Goal: Task Accomplishment & Management: Complete application form

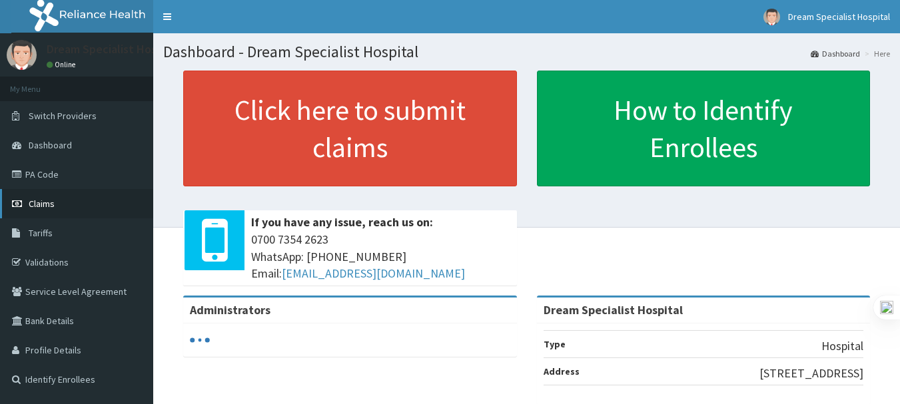
click at [42, 196] on link "Claims" at bounding box center [76, 203] width 153 height 29
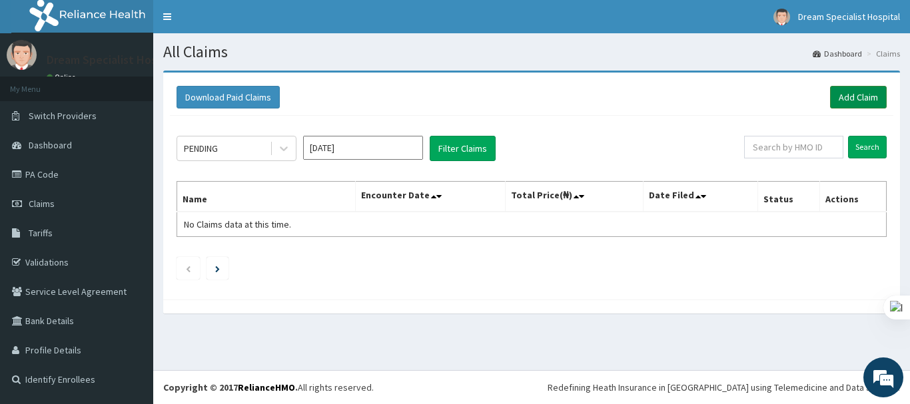
click at [850, 94] on link "Add Claim" at bounding box center [858, 97] width 57 height 23
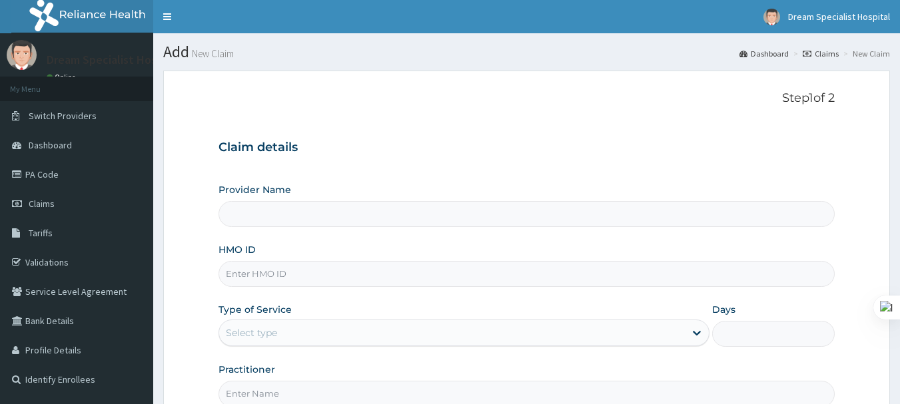
type input "Dream Specialist Hospital"
click at [392, 276] on input "HMO ID" at bounding box center [526, 274] width 617 height 26
paste input "unp/10042/a"
type input "unp/10042/a"
click at [314, 339] on div "Select type" at bounding box center [451, 332] width 465 height 21
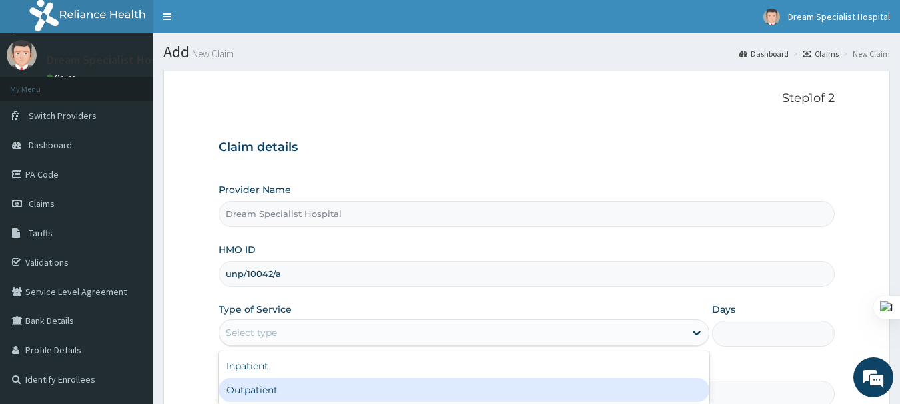
click at [286, 389] on div "Outpatient" at bounding box center [463, 390] width 491 height 24
type input "1"
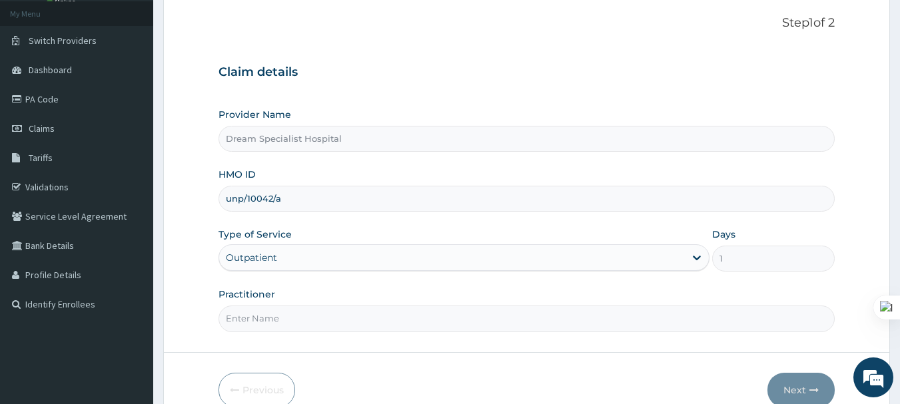
scroll to position [93, 0]
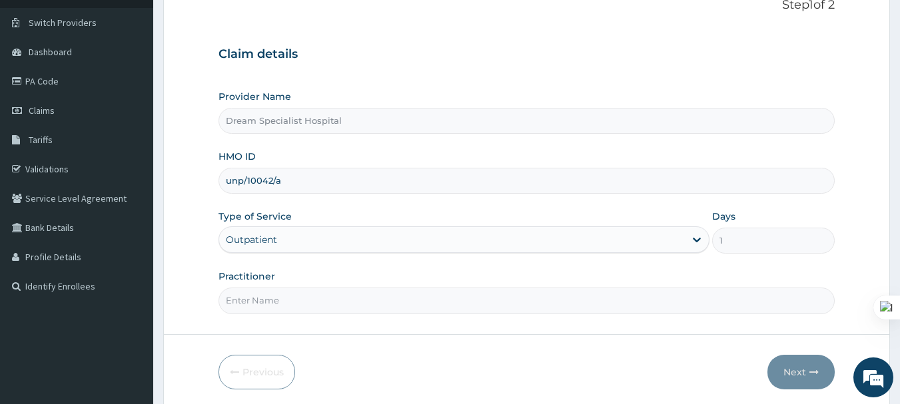
click at [270, 300] on input "Practitioner" at bounding box center [526, 301] width 617 height 26
type input "[PERSON_NAME]"
click at [794, 369] on button "Next" at bounding box center [800, 372] width 67 height 35
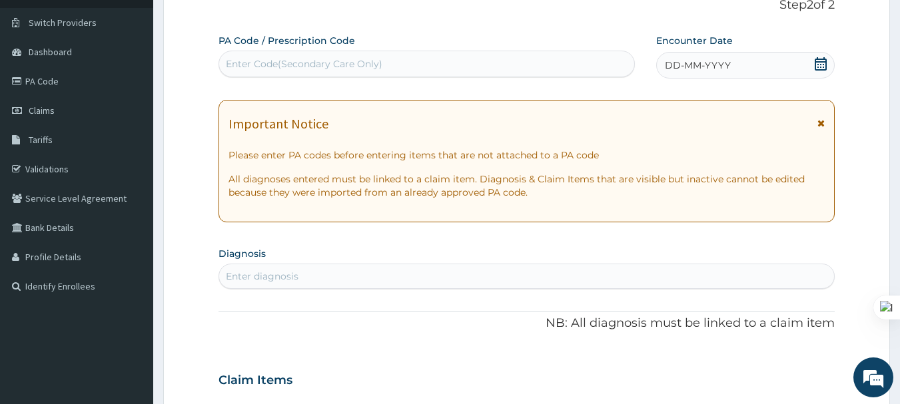
click at [820, 63] on icon at bounding box center [820, 63] width 13 height 13
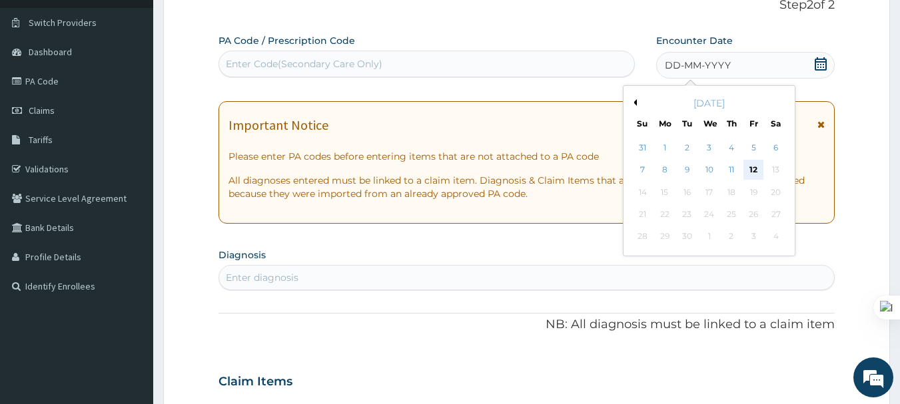
click at [752, 164] on div "12" at bounding box center [753, 170] width 20 height 20
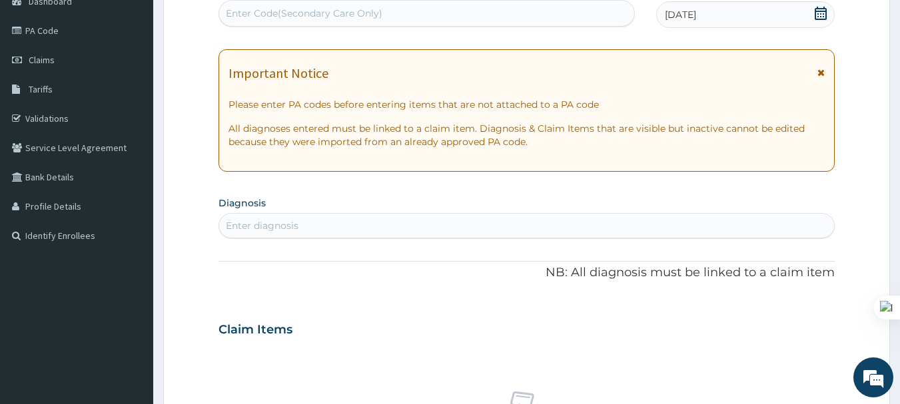
scroll to position [145, 0]
click at [307, 217] on div "Enter diagnosis" at bounding box center [526, 224] width 615 height 21
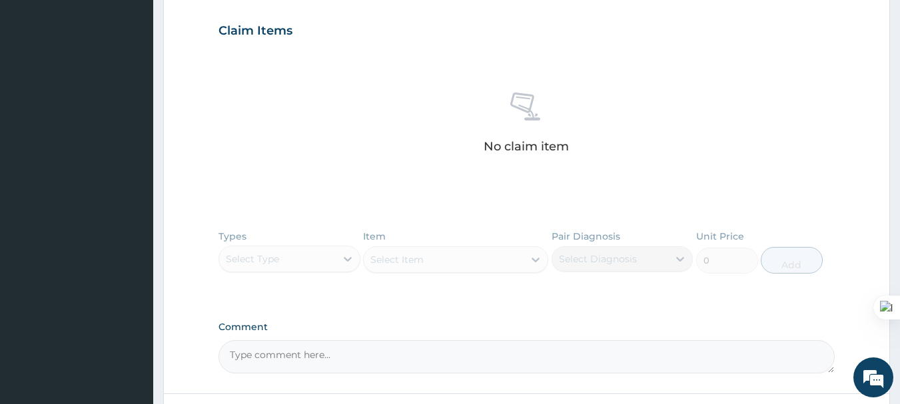
scroll to position [552, 0]
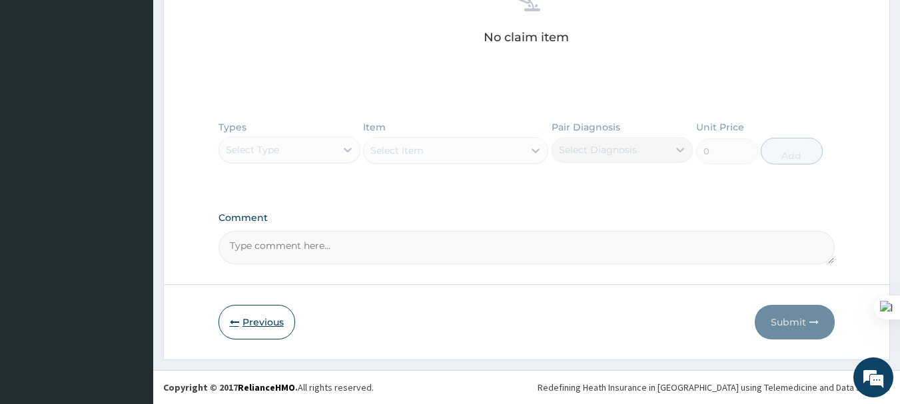
click at [249, 323] on button "Previous" at bounding box center [256, 322] width 77 height 35
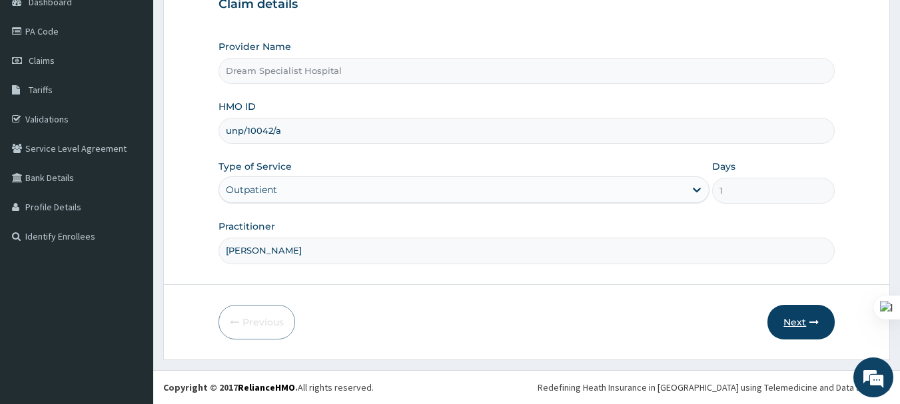
click at [794, 319] on button "Next" at bounding box center [800, 322] width 67 height 35
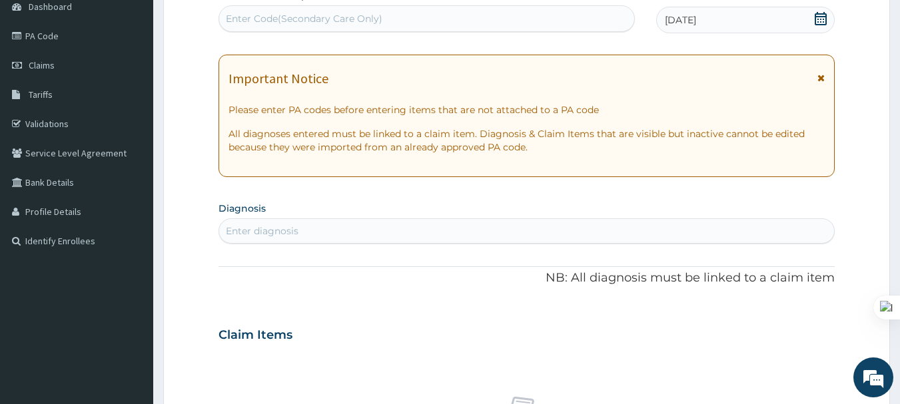
scroll to position [138, 0]
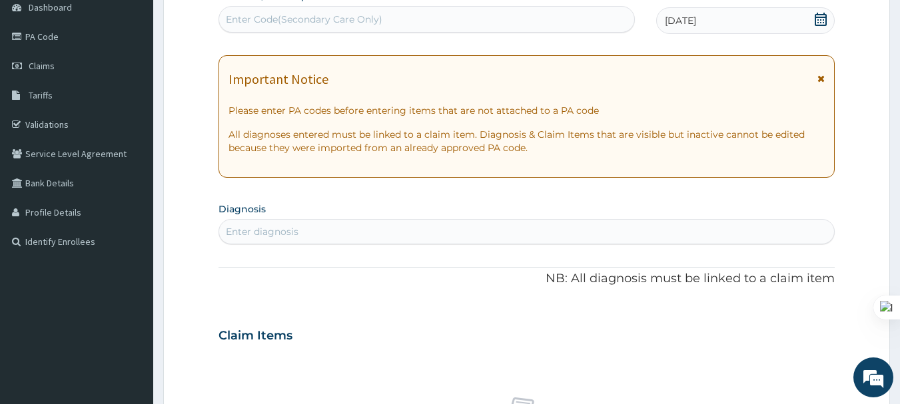
click at [267, 231] on div "Enter diagnosis" at bounding box center [262, 231] width 73 height 13
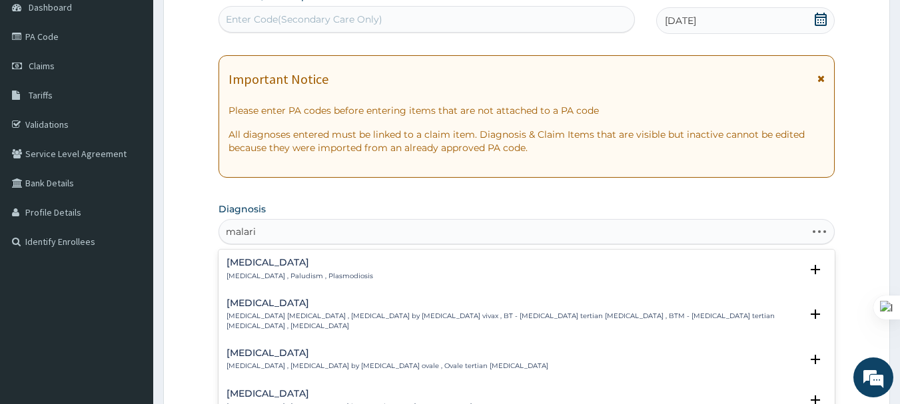
type input "[MEDICAL_DATA]"
click at [246, 269] on div "Malaria Malaria , Paludism , Plasmodiosis" at bounding box center [299, 269] width 147 height 23
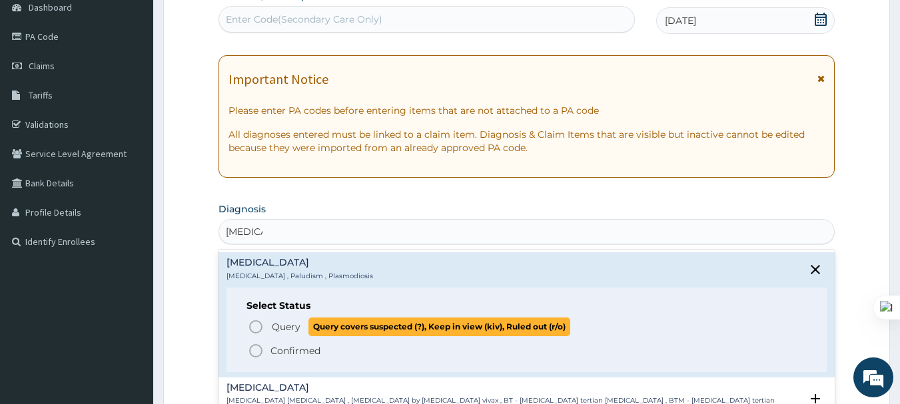
click at [278, 325] on span "Query" at bounding box center [286, 326] width 29 height 13
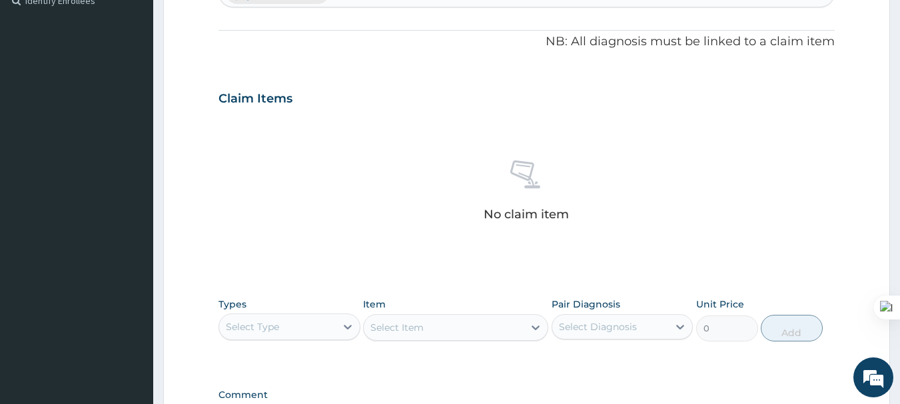
scroll to position [556, 0]
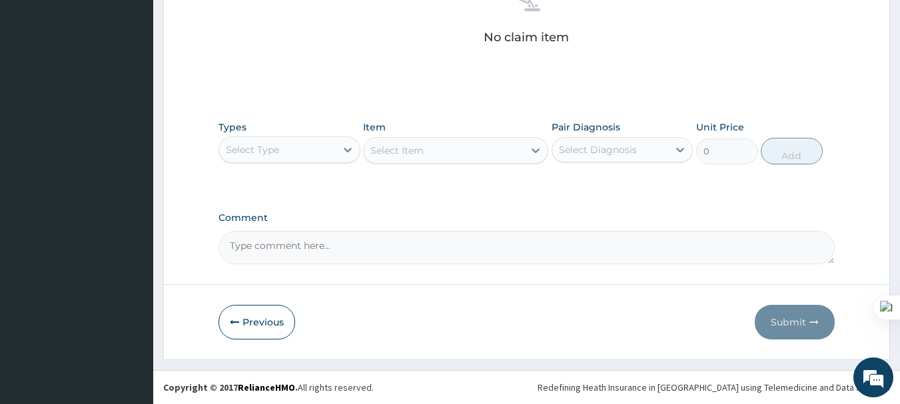
click at [274, 148] on div "Select Type" at bounding box center [252, 149] width 53 height 13
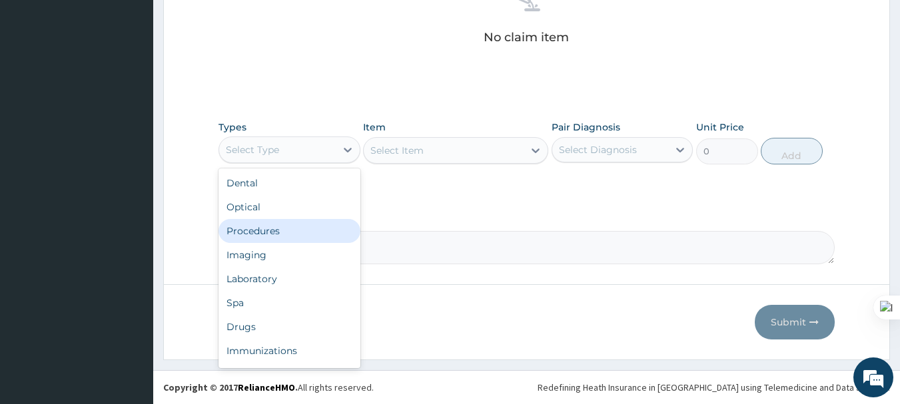
click at [256, 223] on div "Procedures" at bounding box center [289, 231] width 142 height 24
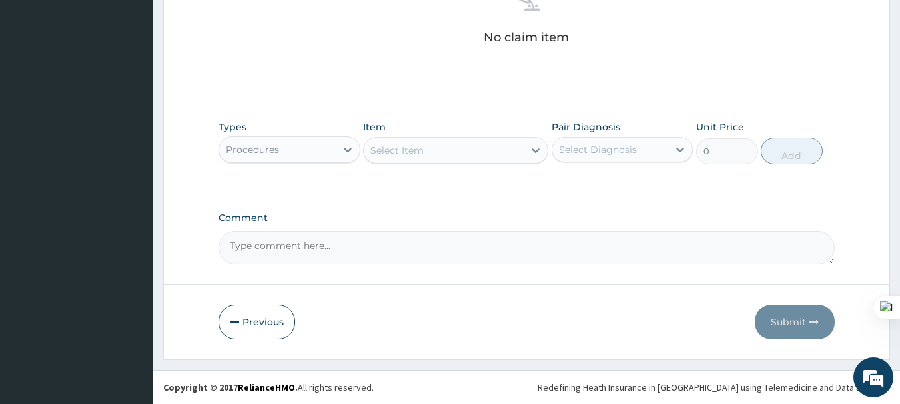
click at [428, 143] on div "Select Item" at bounding box center [444, 150] width 160 height 21
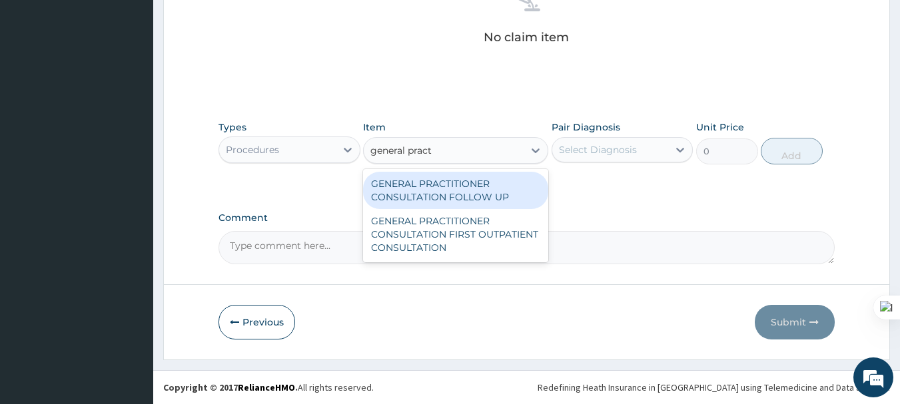
type input "general prac"
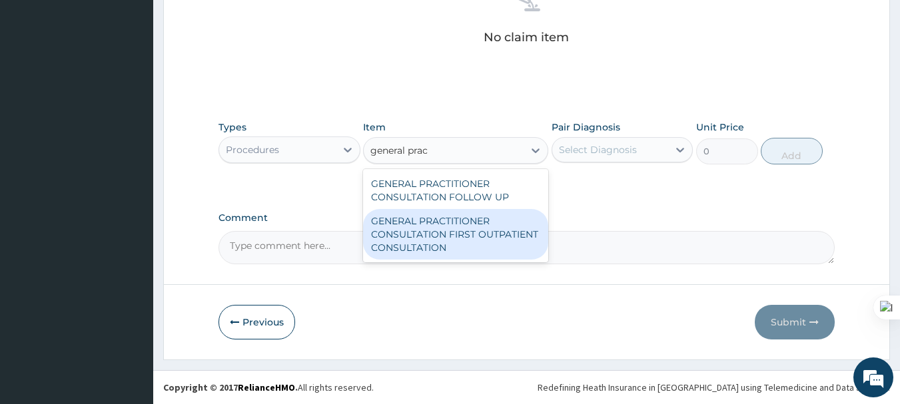
click at [467, 242] on div "GENERAL PRACTITIONER CONSULTATION FIRST OUTPATIENT CONSULTATION" at bounding box center [455, 234] width 185 height 51
type input "3600"
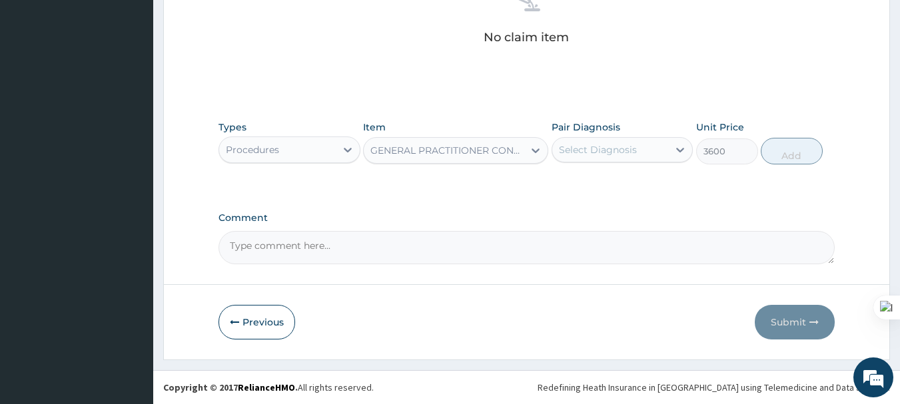
click at [624, 160] on div "Select Diagnosis" at bounding box center [622, 149] width 142 height 25
click at [613, 185] on div "[MEDICAL_DATA]" at bounding box center [622, 183] width 142 height 27
checkbox input "true"
click at [793, 147] on button "Add" at bounding box center [791, 151] width 62 height 27
type input "0"
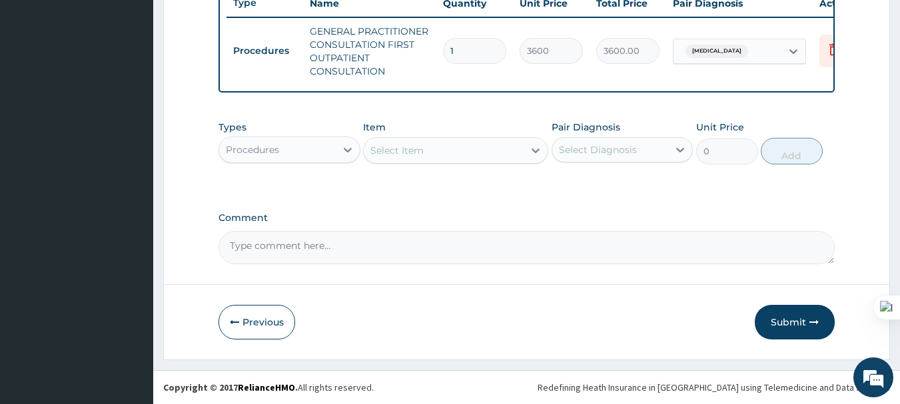
scroll to position [523, 0]
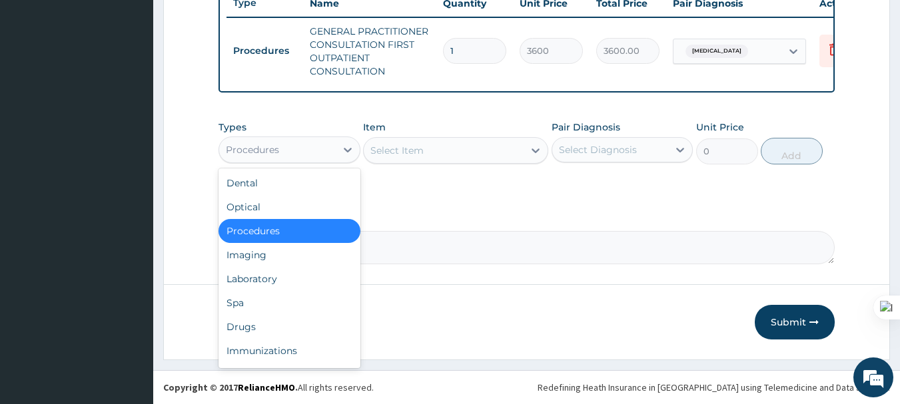
click at [298, 153] on div "Procedures" at bounding box center [277, 149] width 117 height 21
click at [246, 281] on div "Laboratory" at bounding box center [289, 279] width 142 height 24
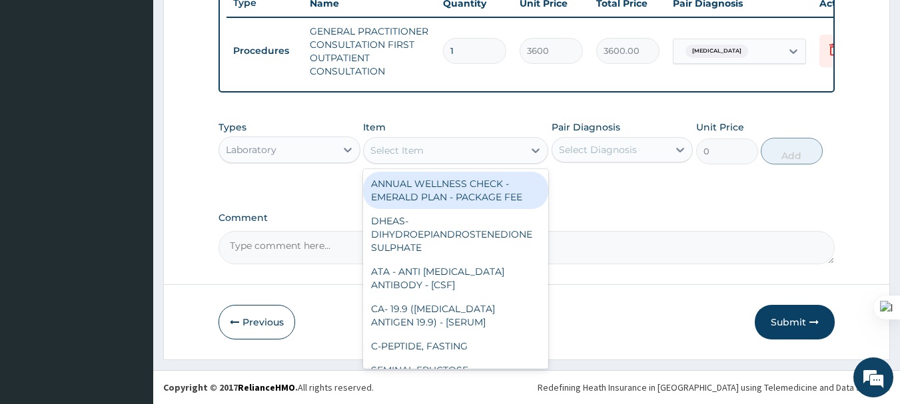
click at [462, 154] on div "Select Item" at bounding box center [444, 150] width 160 height 21
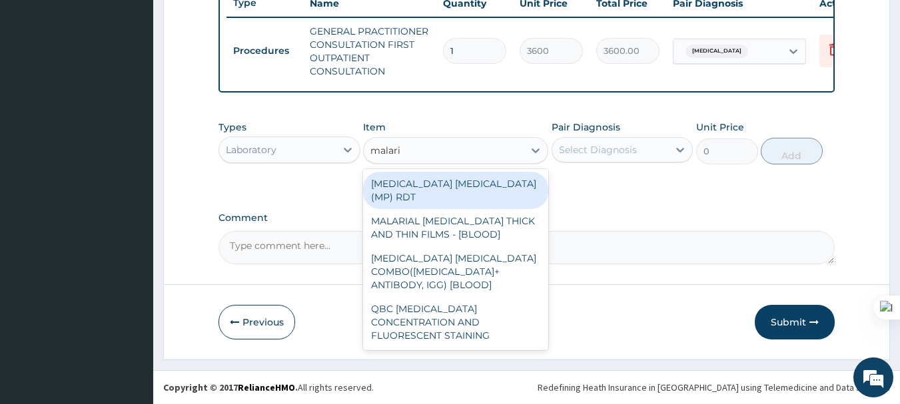
type input "[MEDICAL_DATA]"
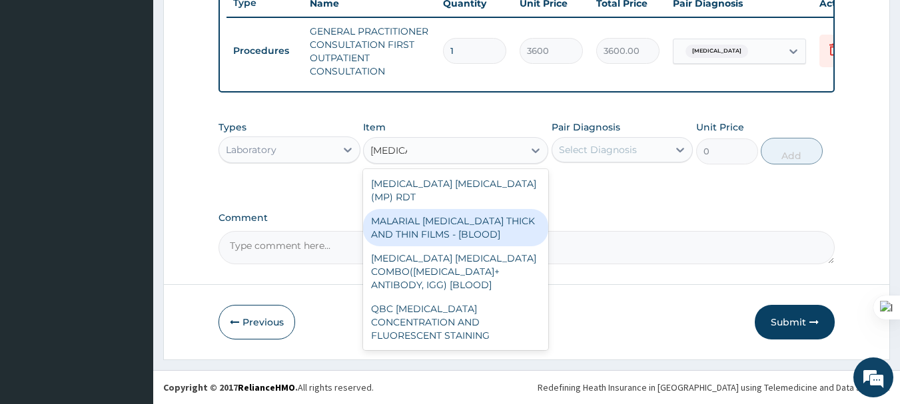
click at [469, 224] on div "MALARIAL [MEDICAL_DATA] THICK AND THIN FILMS - [BLOOD]" at bounding box center [455, 227] width 185 height 37
type input "2100"
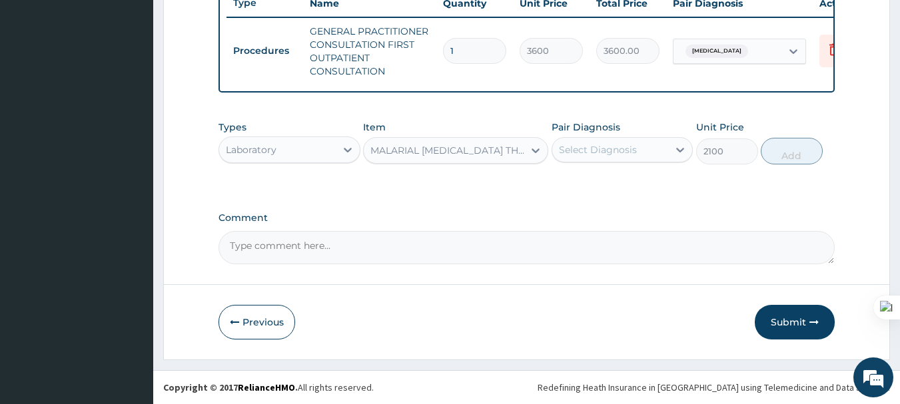
click at [612, 154] on div "Select Diagnosis" at bounding box center [598, 149] width 78 height 13
click at [601, 185] on label "[MEDICAL_DATA]" at bounding box center [614, 182] width 83 height 13
checkbox input "true"
click at [788, 158] on button "Add" at bounding box center [791, 151] width 62 height 27
type input "0"
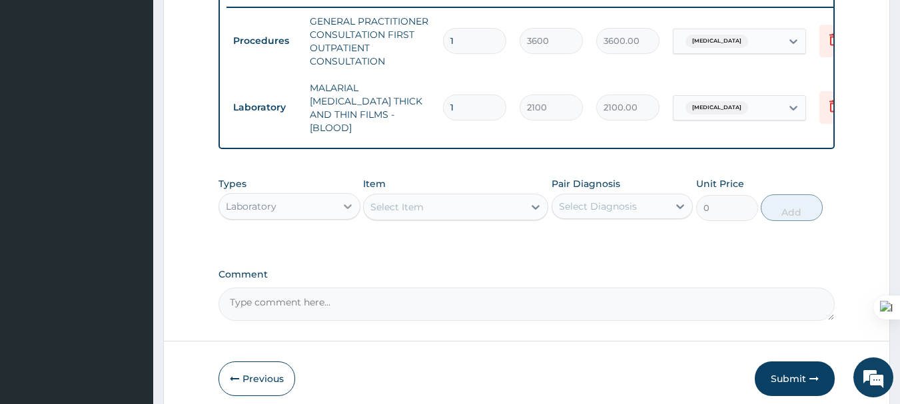
click at [339, 203] on div at bounding box center [348, 206] width 24 height 24
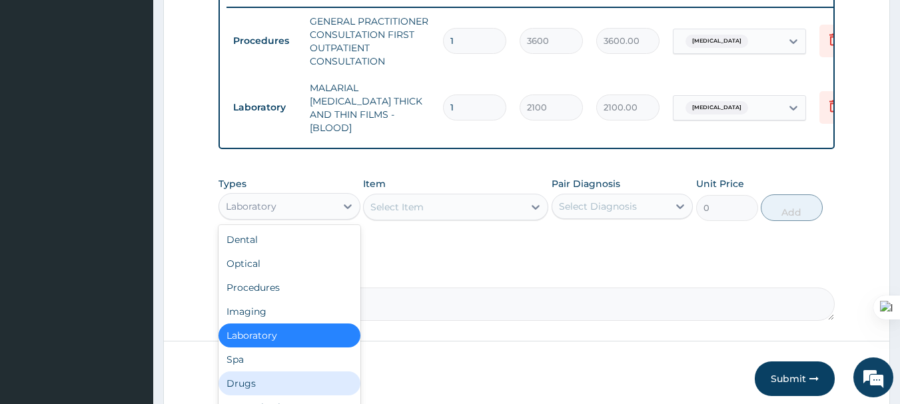
click at [270, 376] on div "Drugs" at bounding box center [289, 384] width 142 height 24
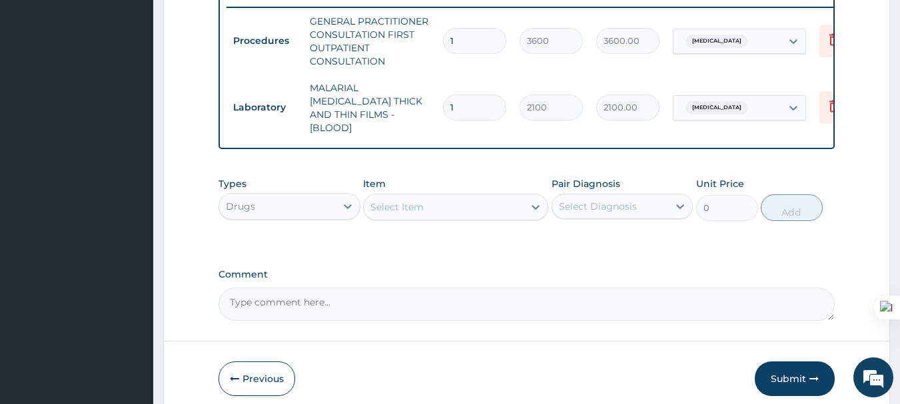
click at [406, 203] on div "Select Item" at bounding box center [396, 206] width 53 height 13
drag, startPoint x: 414, startPoint y: 200, endPoint x: 383, endPoint y: 207, distance: 32.0
click at [383, 207] on div "Select Item" at bounding box center [396, 206] width 53 height 13
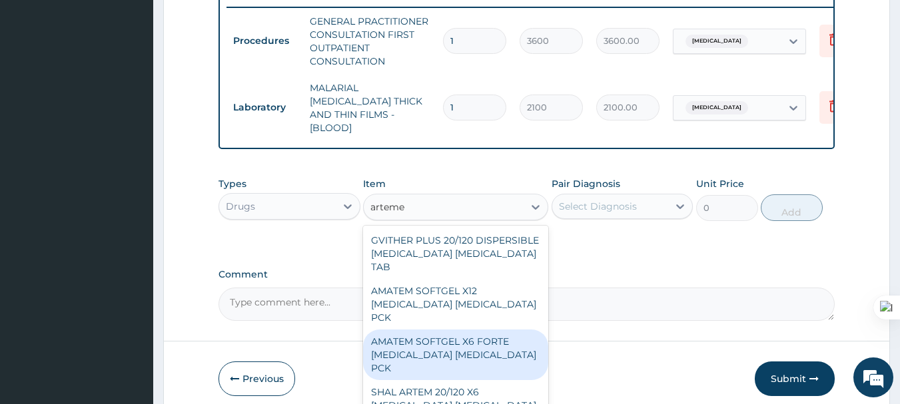
scroll to position [290, 0]
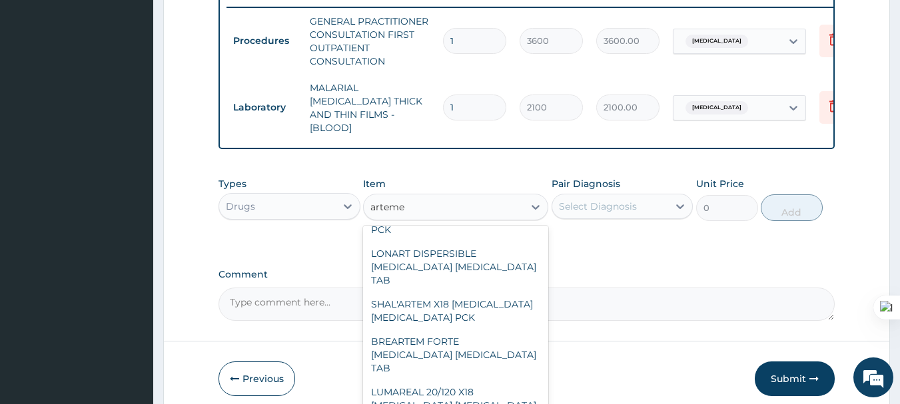
type input "artemet"
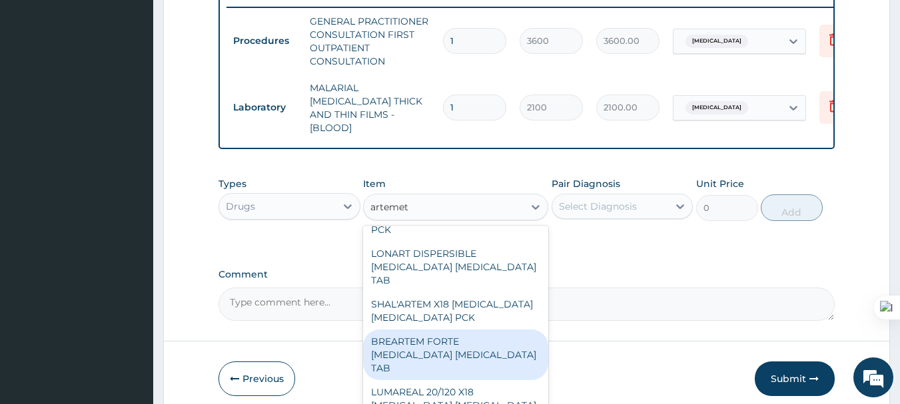
scroll to position [611, 0]
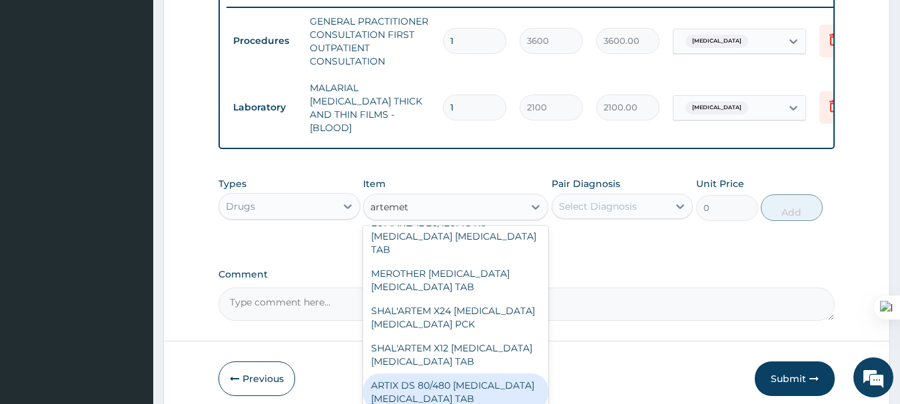
click at [457, 374] on div "ARTIX DS 80/480 [MEDICAL_DATA] [MEDICAL_DATA] TAB" at bounding box center [455, 392] width 185 height 37
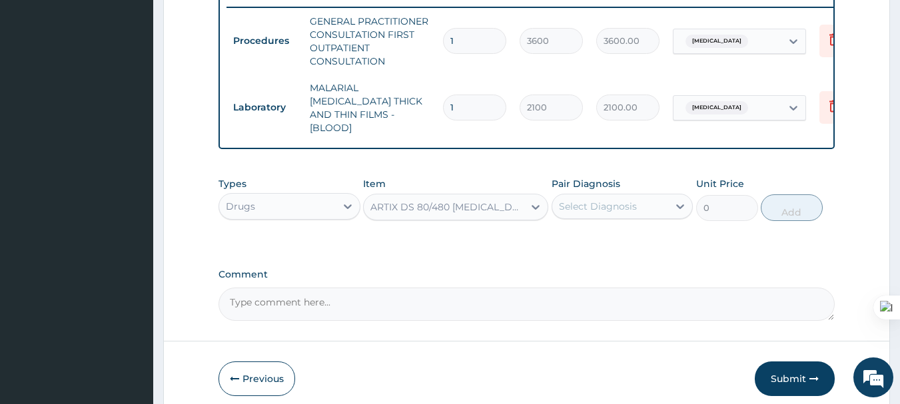
type input "402.5"
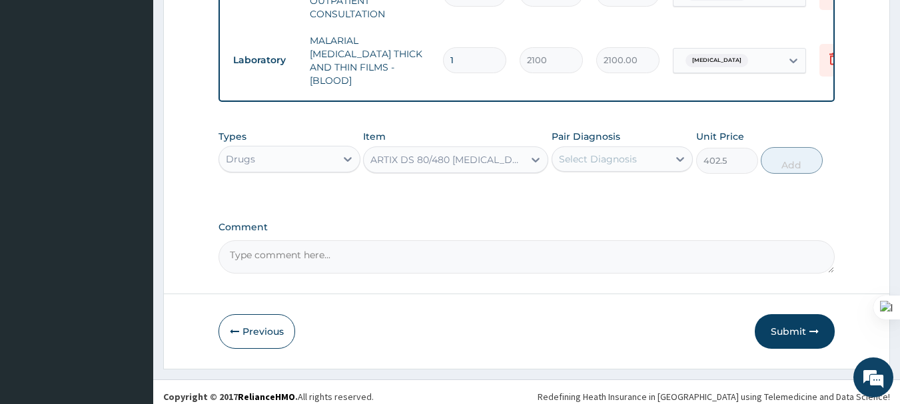
scroll to position [575, 0]
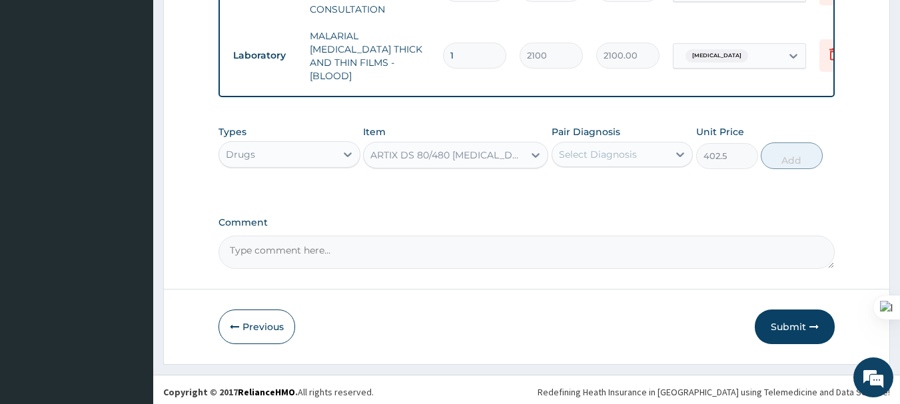
click at [462, 155] on div "ARTIX DS 80/480 [MEDICAL_DATA] [MEDICAL_DATA] TAB" at bounding box center [447, 154] width 154 height 13
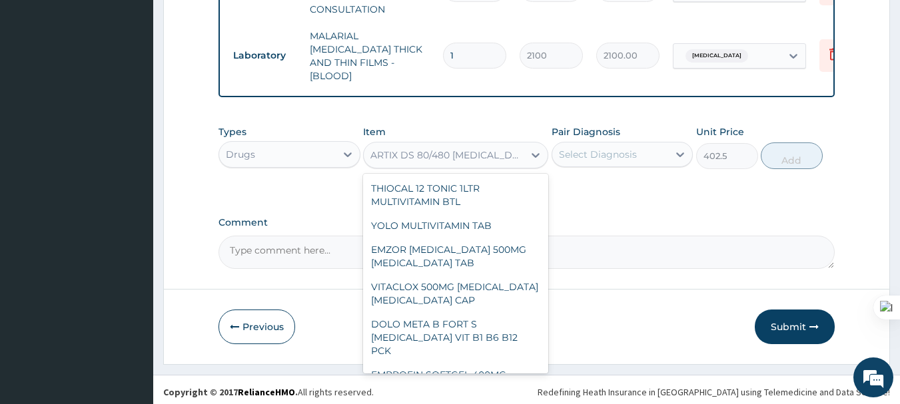
scroll to position [12550, 0]
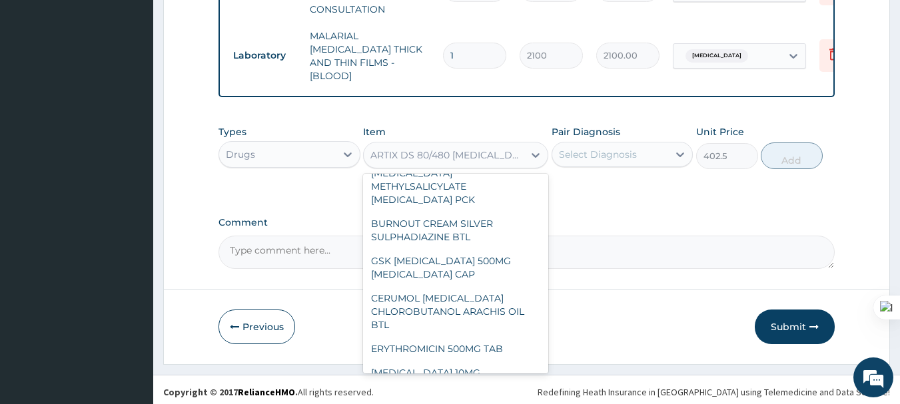
click at [605, 148] on div "Select Diagnosis" at bounding box center [598, 154] width 78 height 13
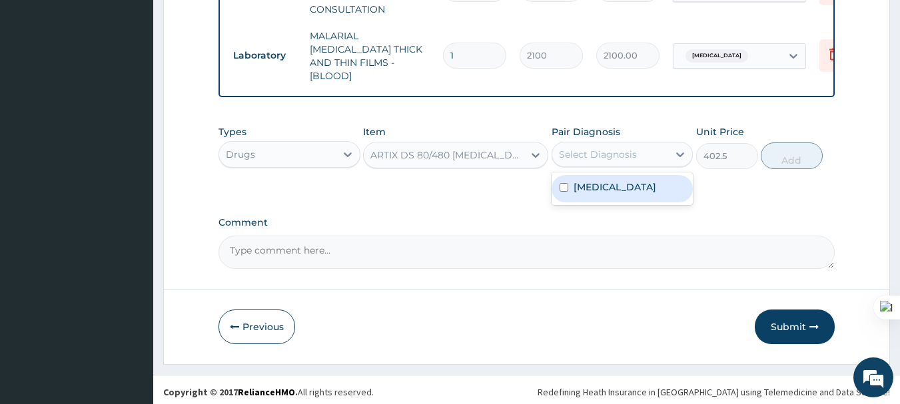
click at [606, 200] on div "[MEDICAL_DATA]" at bounding box center [622, 188] width 142 height 33
click at [615, 187] on div "[MEDICAL_DATA]" at bounding box center [622, 188] width 142 height 27
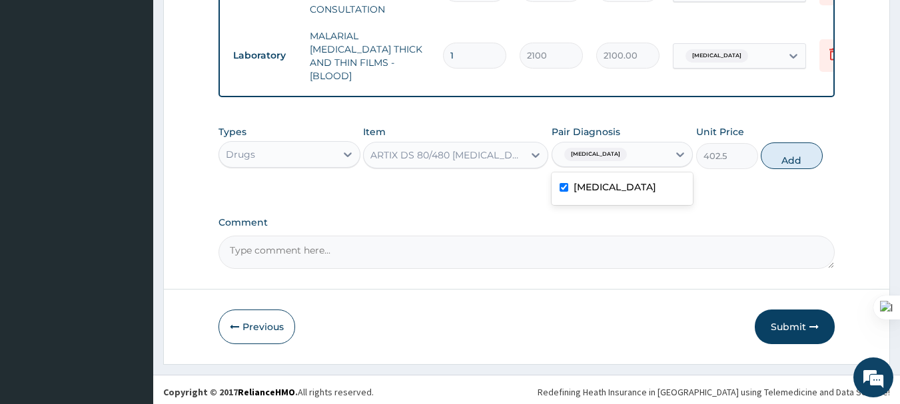
checkbox input "true"
click at [798, 153] on button "Add" at bounding box center [791, 156] width 62 height 27
type input "0"
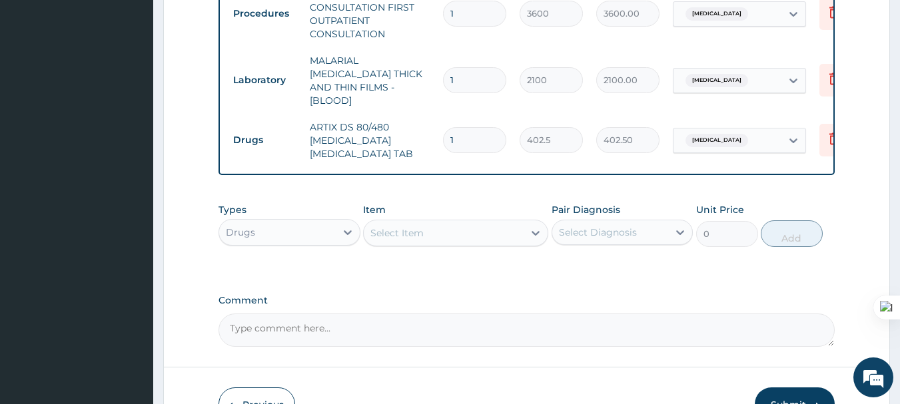
scroll to position [630, 0]
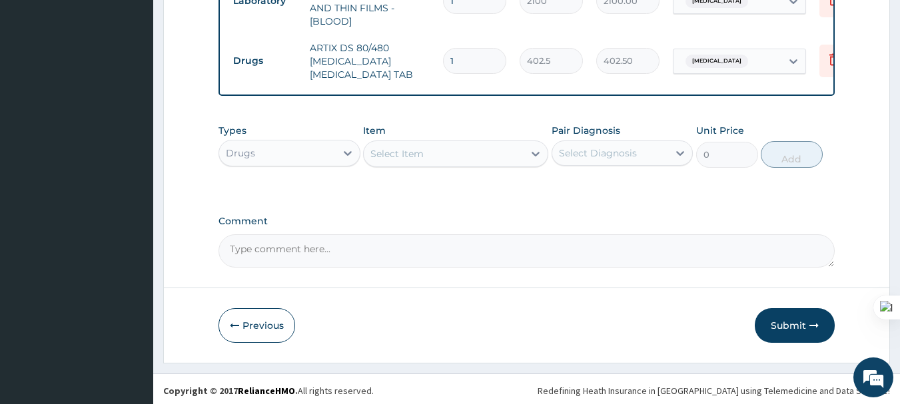
click at [398, 147] on div "Select Item" at bounding box center [396, 153] width 53 height 13
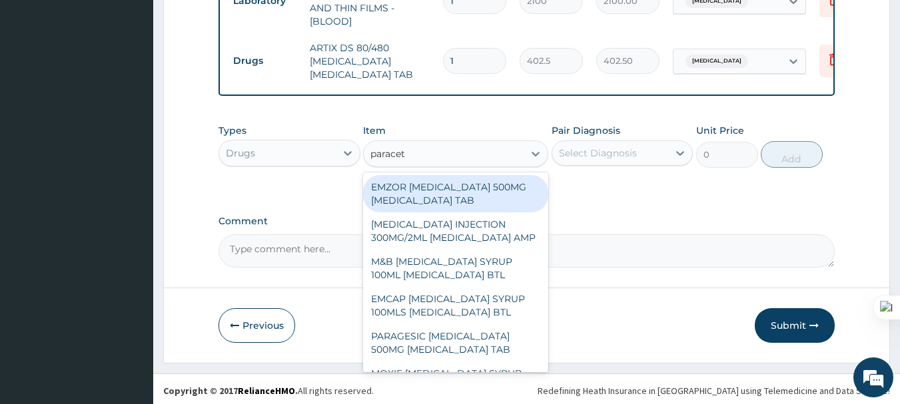
type input "paraceta"
click at [402, 196] on div "EMZOR [MEDICAL_DATA] 500MG [MEDICAL_DATA] TAB" at bounding box center [455, 193] width 185 height 37
type input "11.5"
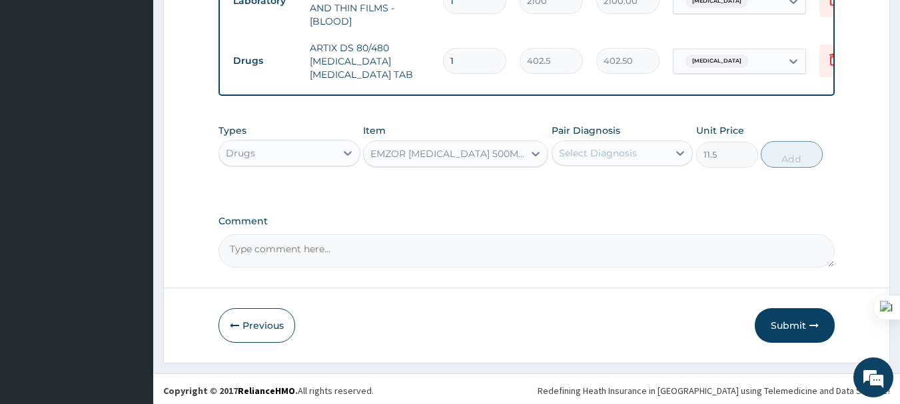
click at [601, 151] on div "Select Diagnosis" at bounding box center [598, 153] width 78 height 13
click at [602, 186] on label "[MEDICAL_DATA]" at bounding box center [614, 185] width 83 height 13
checkbox input "true"
click at [780, 155] on button "Add" at bounding box center [791, 154] width 62 height 27
type input "0"
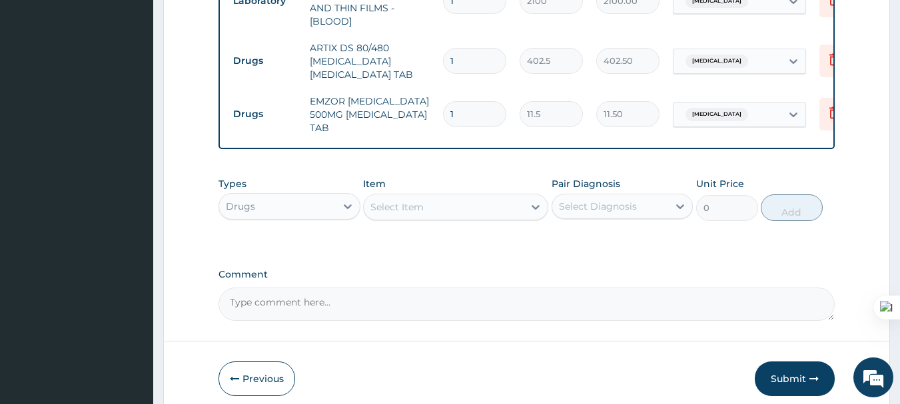
type input "0.00"
type input "3"
type input "34.50"
type input "30"
type input "345.00"
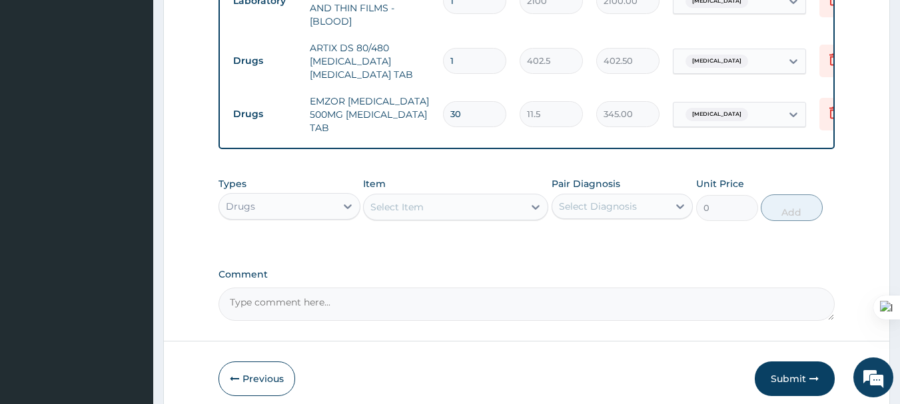
type input "30"
click at [477, 58] on input "1" at bounding box center [474, 61] width 63 height 26
type input "0.00"
type input "6"
type input "2415.00"
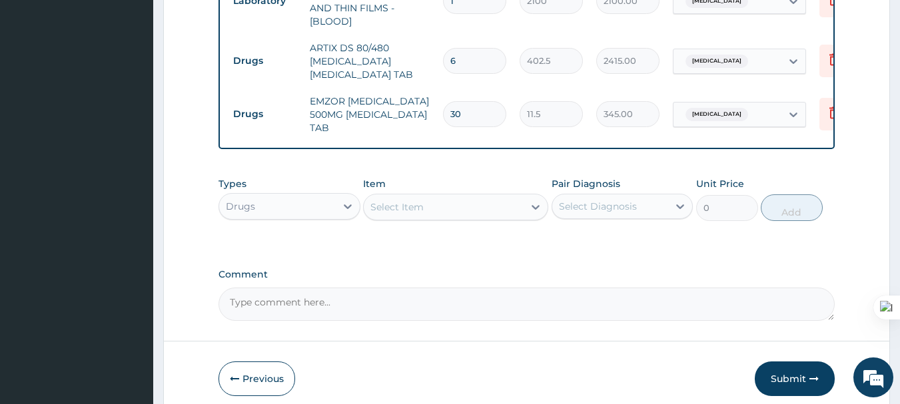
type input "7"
type input "2817.50"
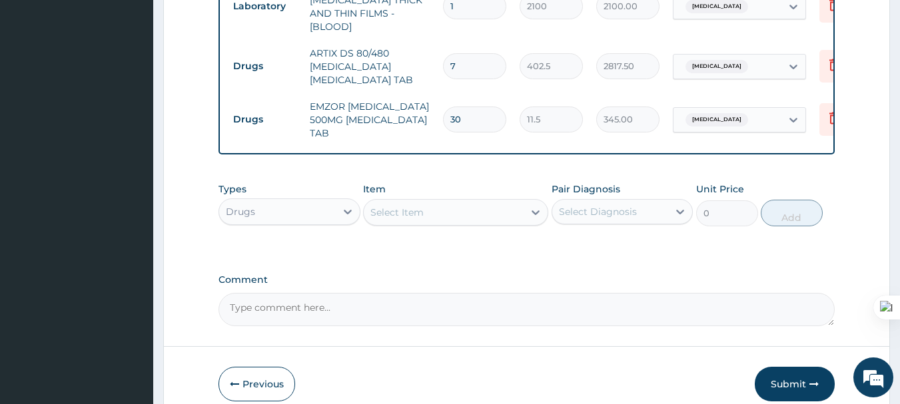
type input "8"
type input "3220.00"
type input "9"
type input "3622.50"
type input "10"
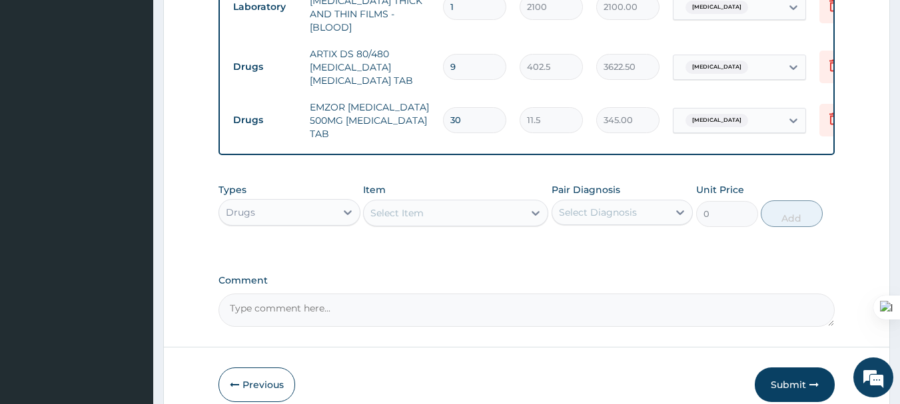
type input "4025.00"
type input "11"
type input "4427.50"
type input "12"
type input "4830.00"
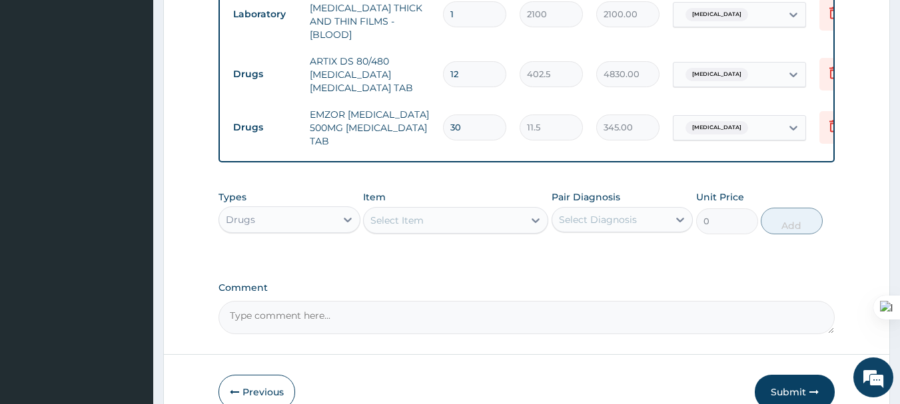
type input "13"
type input "5232.50"
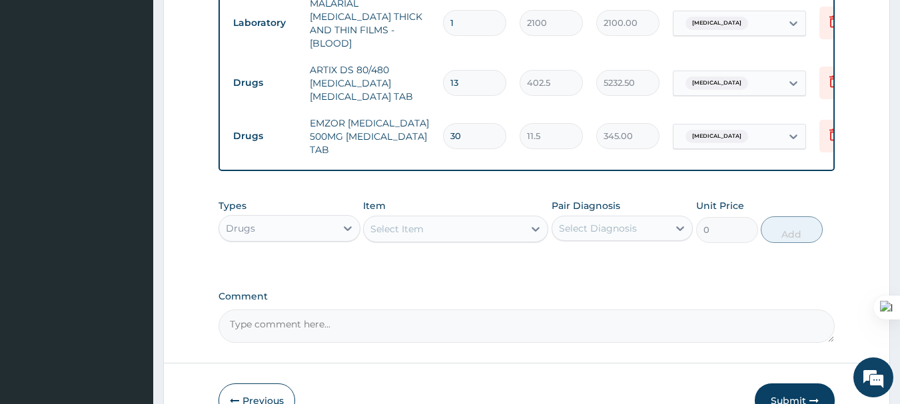
type input "14"
type input "5635.00"
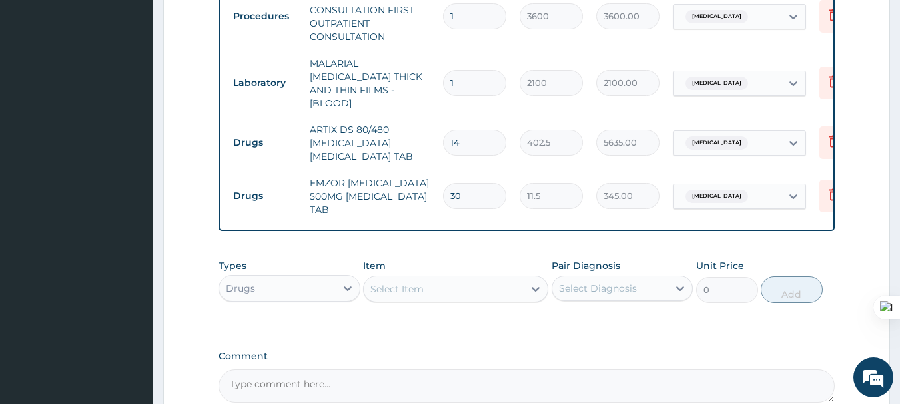
scroll to position [547, 0]
type input "1"
type input "402.50"
type input "0.00"
type input "6"
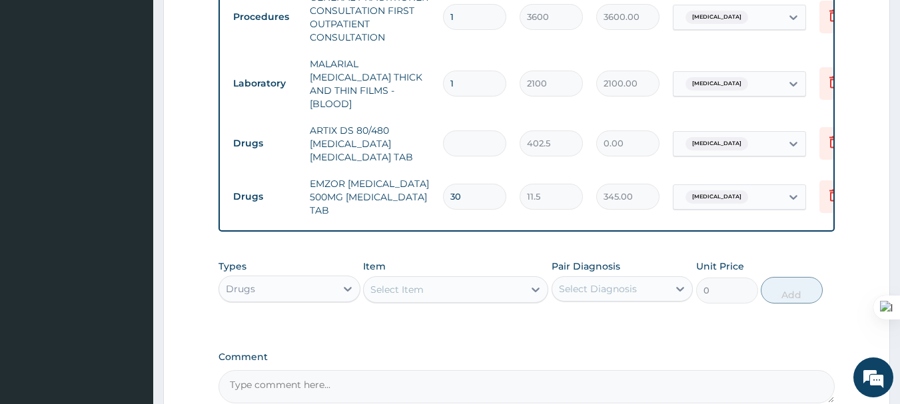
type input "2415.00"
type input "8"
type input "3220.00"
type input "9"
type input "3622.50"
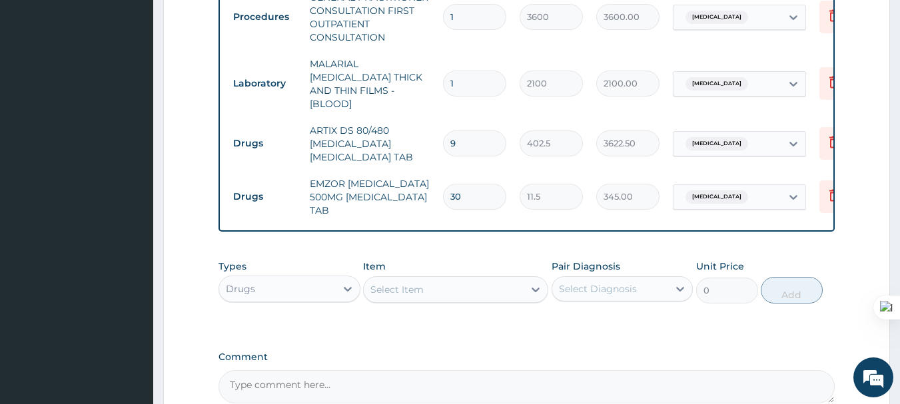
type input "10"
type input "4025.00"
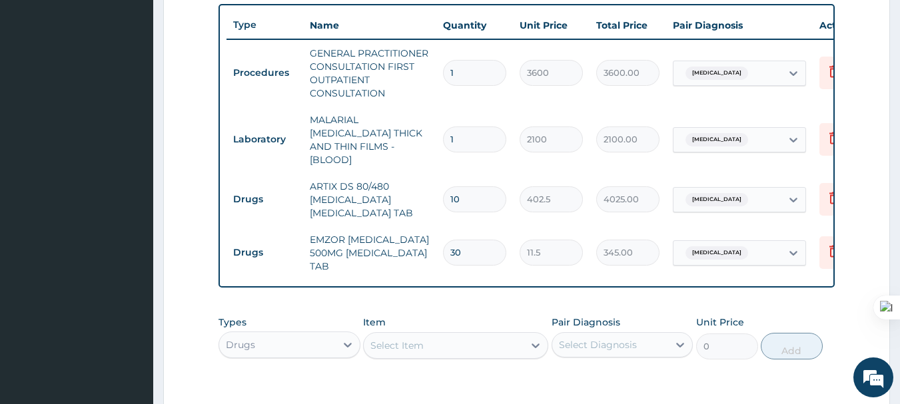
scroll to position [490, 0]
type input "1"
type input "402.50"
type input "0.00"
type input "6"
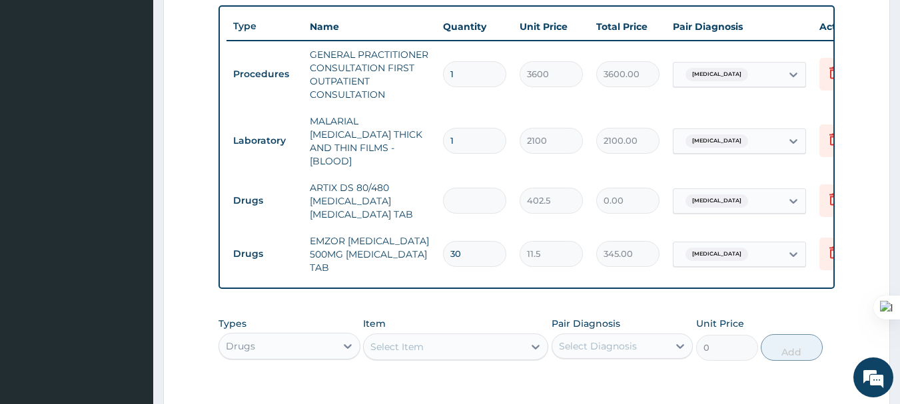
type input "2415.00"
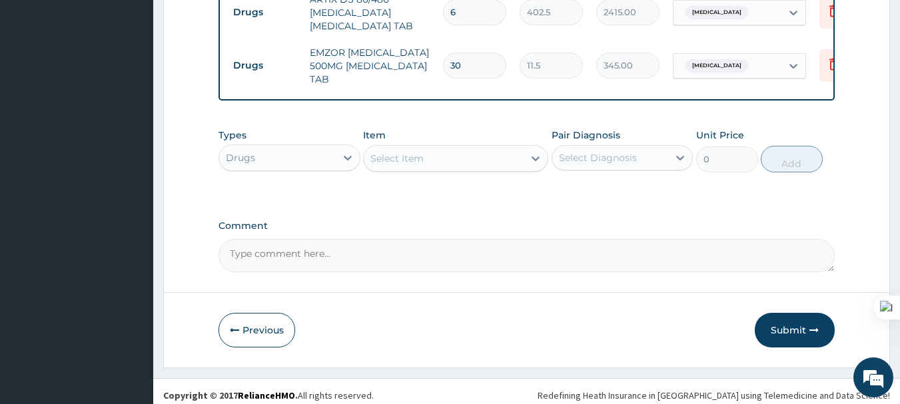
scroll to position [683, 0]
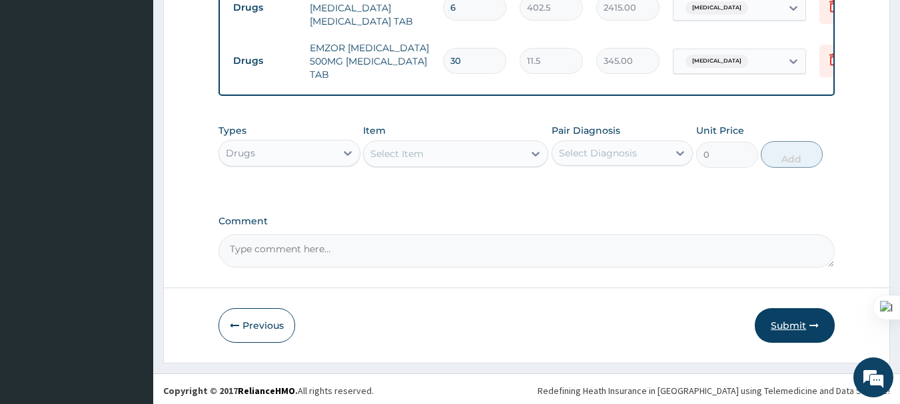
type input "6"
click at [790, 322] on button "Submit" at bounding box center [794, 325] width 80 height 35
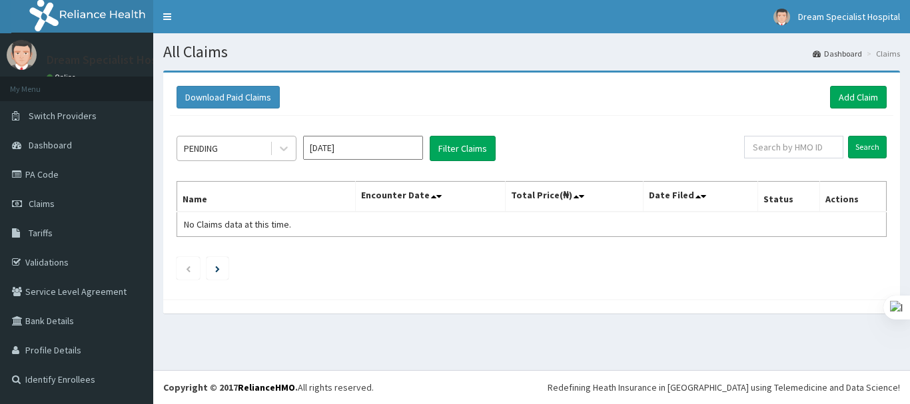
click at [245, 152] on div "PENDING" at bounding box center [223, 148] width 93 height 21
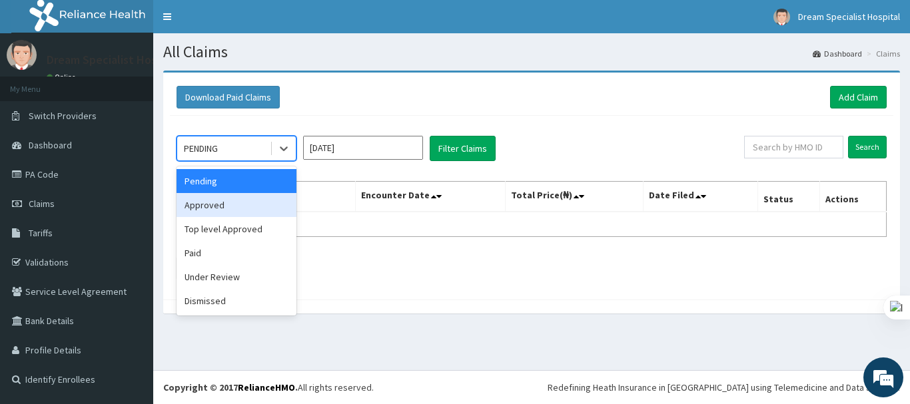
click at [220, 200] on div "Approved" at bounding box center [236, 205] width 120 height 24
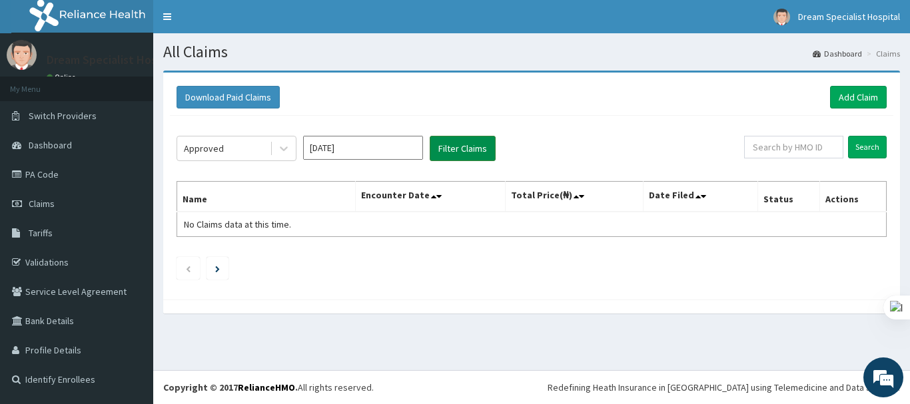
click at [470, 141] on button "Filter Claims" at bounding box center [463, 148] width 66 height 25
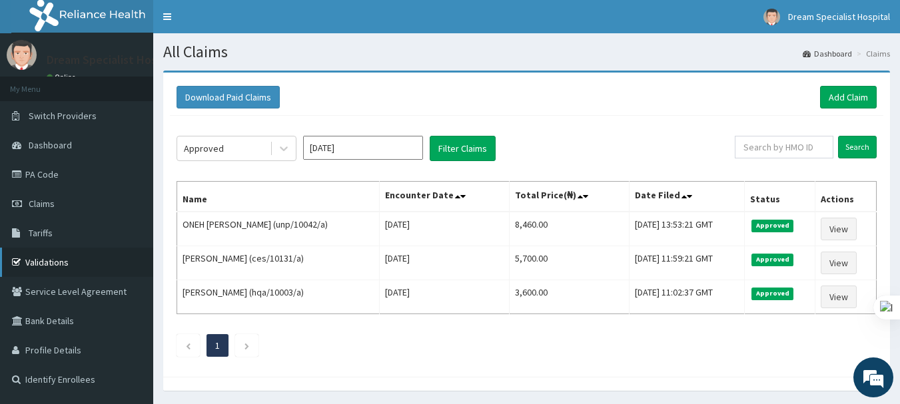
click at [46, 261] on link "Validations" at bounding box center [76, 262] width 153 height 29
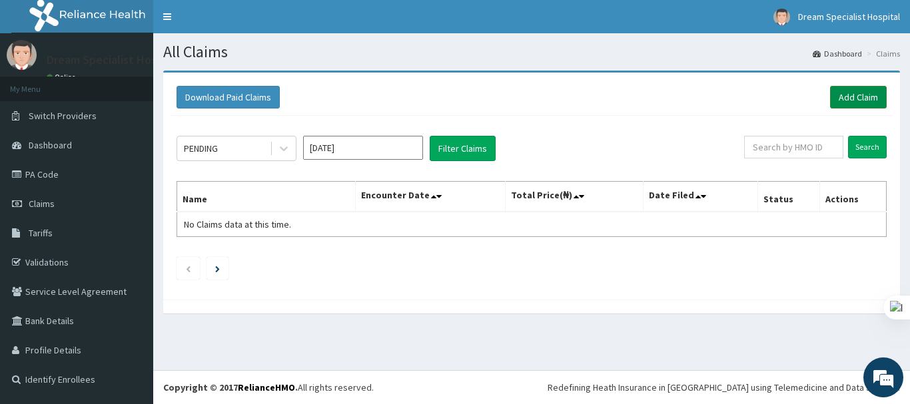
click at [843, 97] on link "Add Claim" at bounding box center [858, 97] width 57 height 23
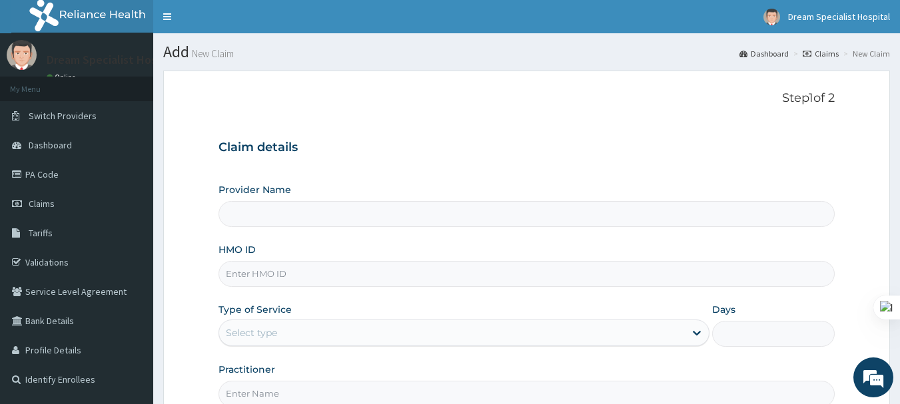
click at [251, 277] on input "HMO ID" at bounding box center [526, 274] width 617 height 26
paste input "unp/10030/a"
type input "unp/10030/a"
type input "Dream Specialist Hospital"
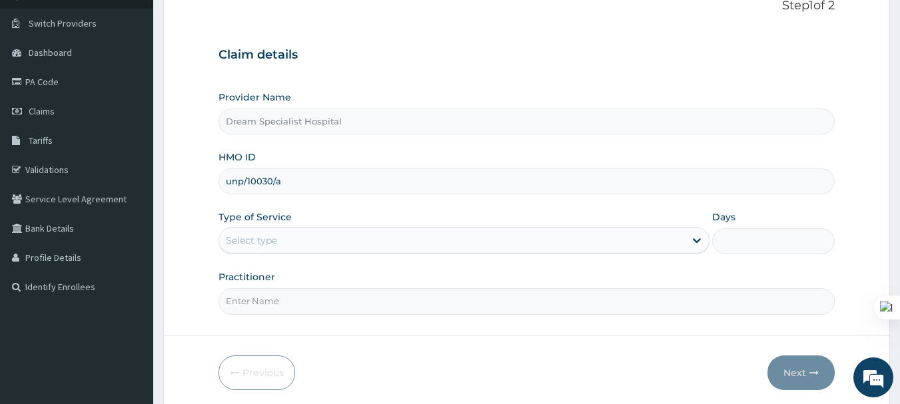
scroll to position [93, 0]
type input "unp/10030/a"
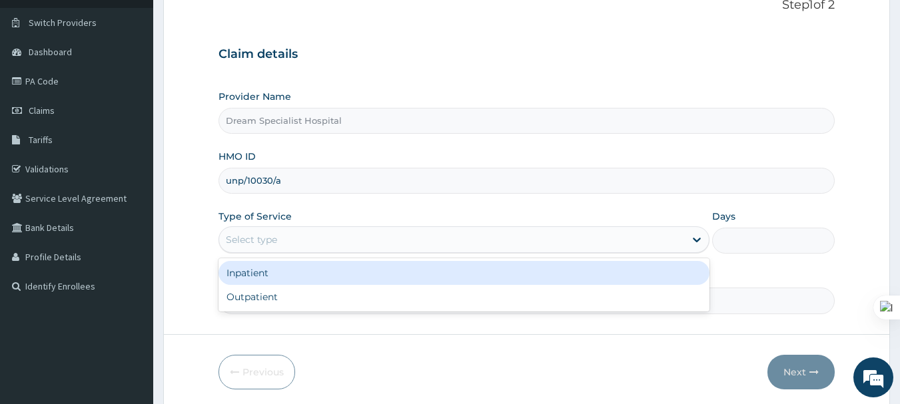
click at [250, 236] on div "Select type" at bounding box center [251, 239] width 51 height 13
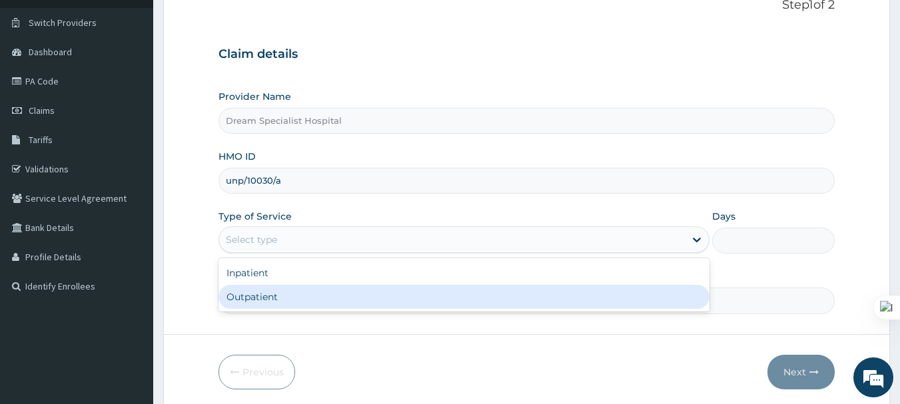
click at [268, 297] on div "Outpatient" at bounding box center [463, 297] width 491 height 24
type input "1"
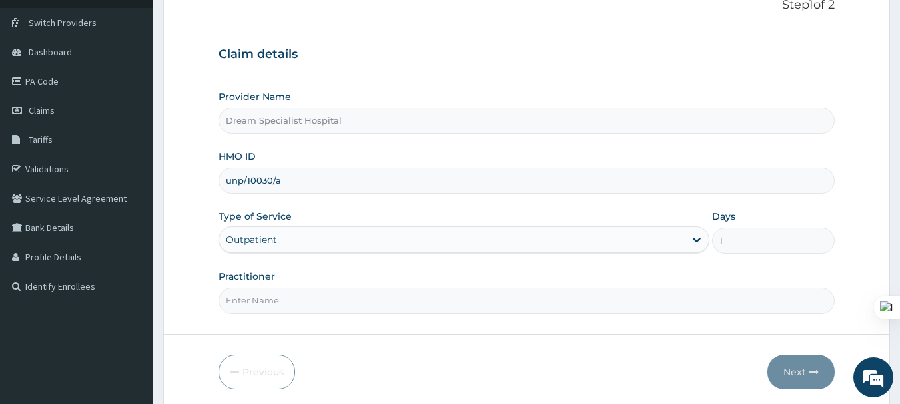
click at [260, 302] on input "Practitioner" at bounding box center [526, 301] width 617 height 26
type input "[PERSON_NAME]"
click at [794, 376] on button "Next" at bounding box center [800, 372] width 67 height 35
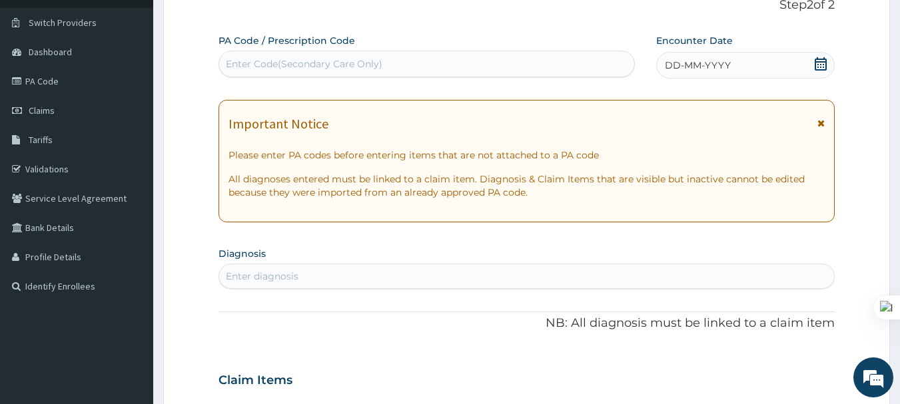
scroll to position [0, 0]
click at [819, 63] on icon at bounding box center [820, 63] width 13 height 13
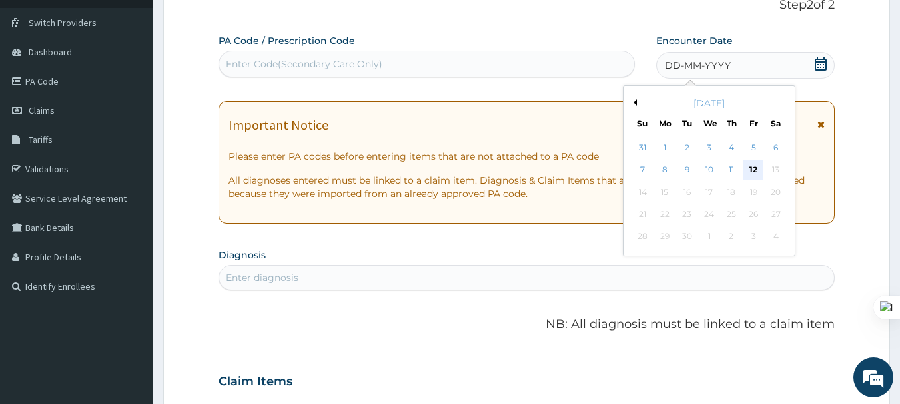
click at [750, 164] on div "12" at bounding box center [753, 170] width 20 height 20
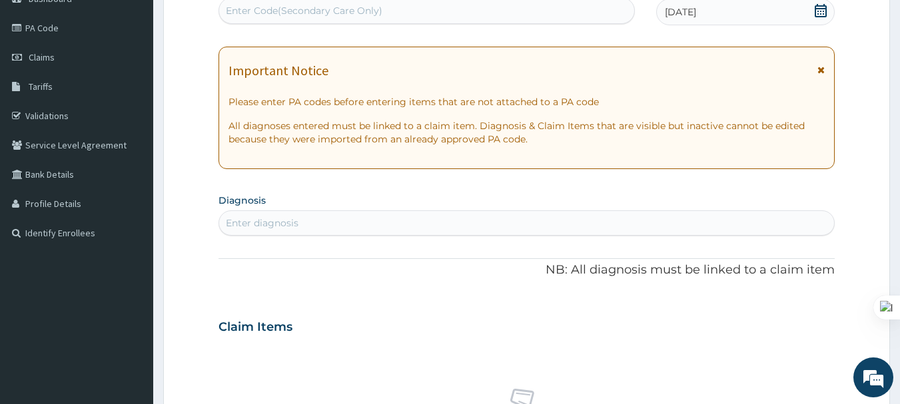
scroll to position [150, 0]
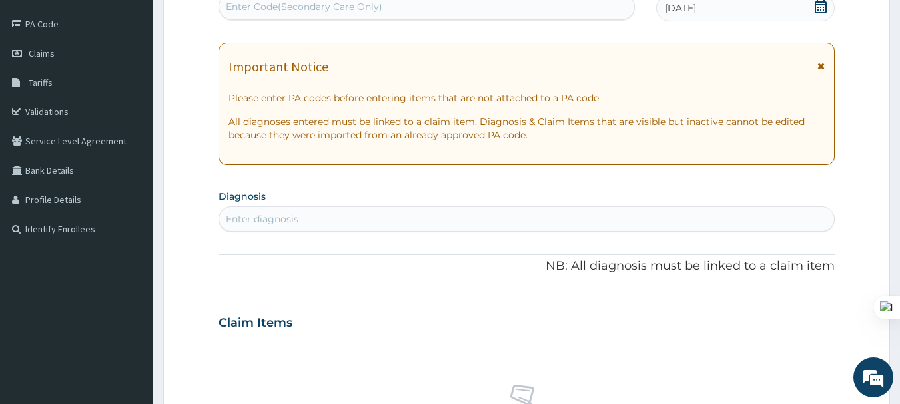
click at [388, 212] on div "Enter diagnosis" at bounding box center [526, 218] width 615 height 21
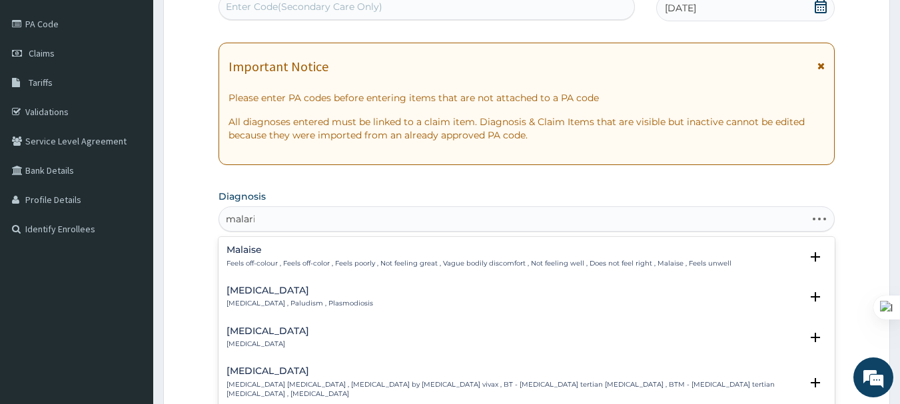
type input "[MEDICAL_DATA]"
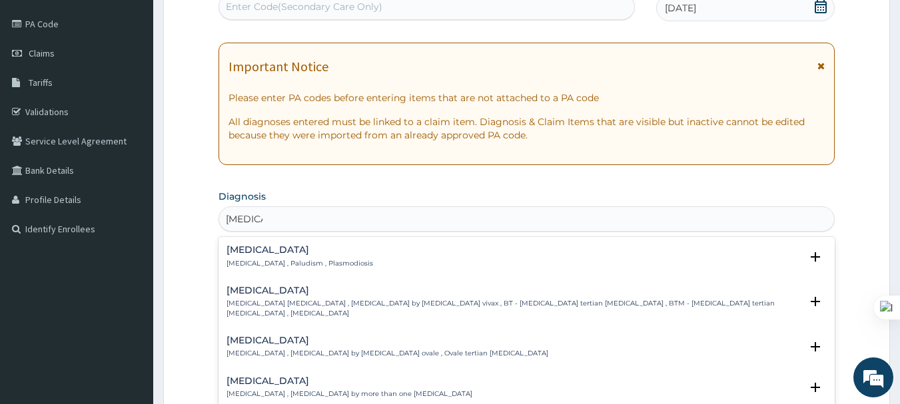
click at [332, 266] on p "[MEDICAL_DATA] , Paludism , Plasmodiosis" at bounding box center [299, 263] width 147 height 9
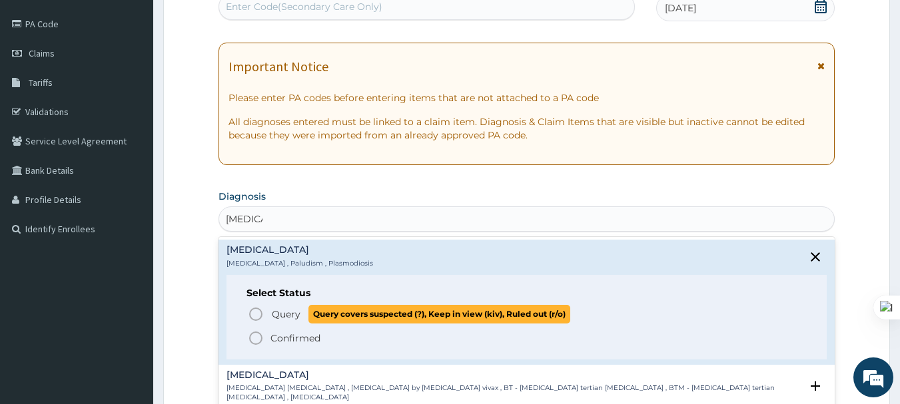
click at [275, 315] on span "Query" at bounding box center [286, 314] width 29 height 13
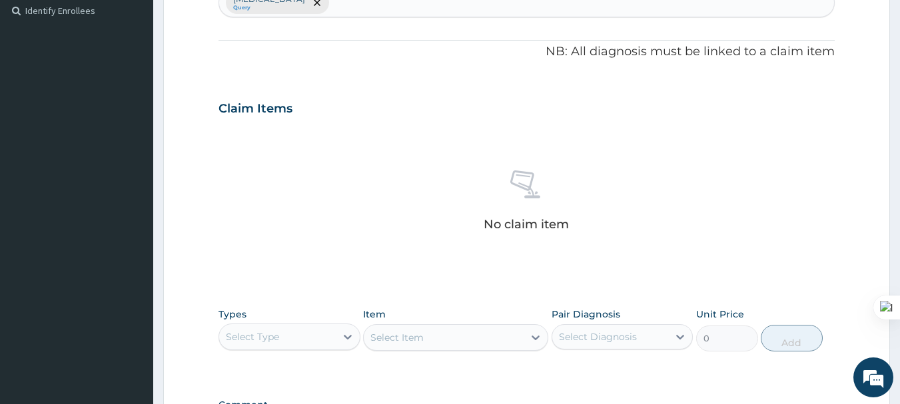
scroll to position [384, 0]
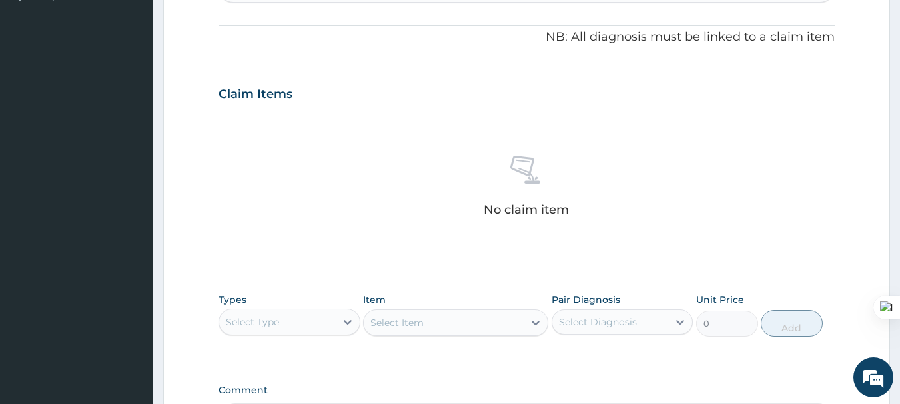
click at [263, 318] on div "Select Type" at bounding box center [252, 322] width 53 height 13
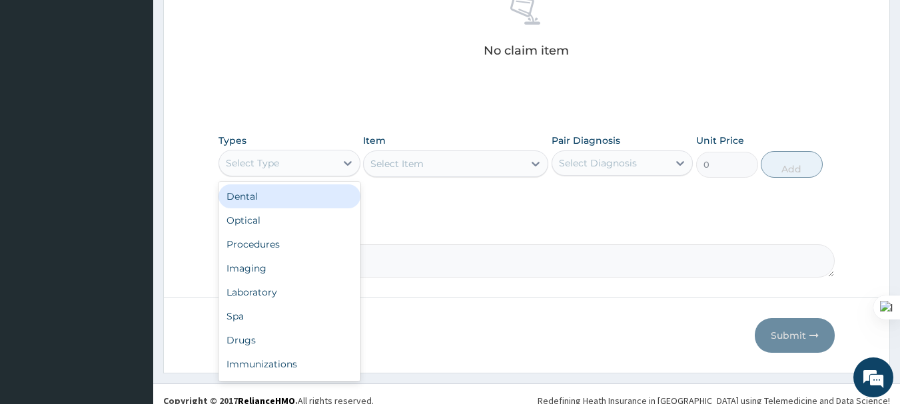
scroll to position [554, 0]
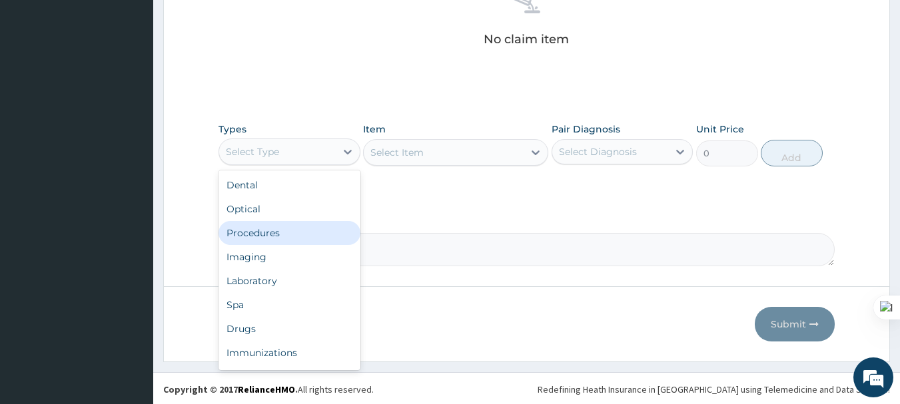
click at [277, 240] on div "Procedures" at bounding box center [289, 233] width 142 height 24
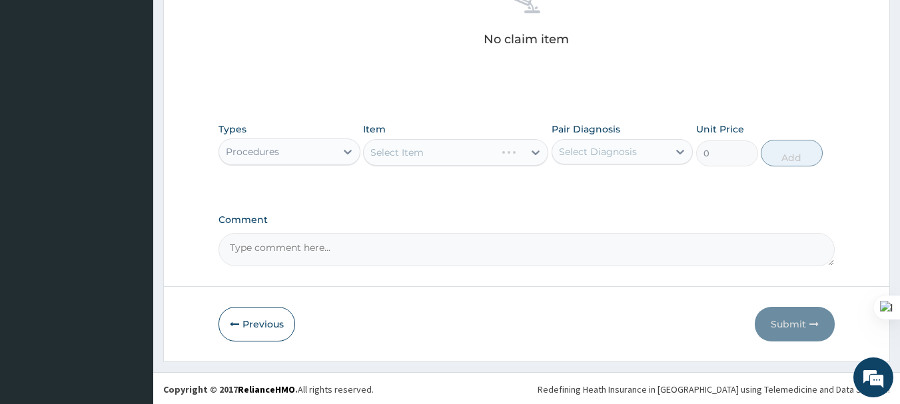
click at [413, 147] on div "Select Item" at bounding box center [455, 152] width 185 height 27
click at [413, 147] on div "Select Item" at bounding box center [396, 152] width 53 height 13
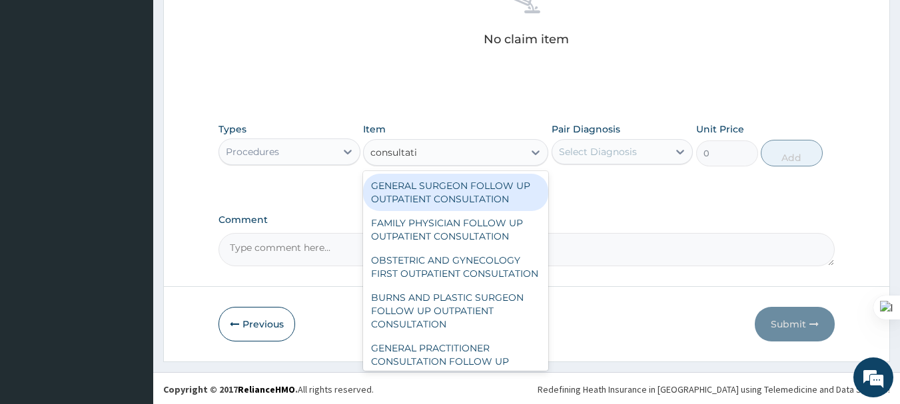
type input "consultatio"
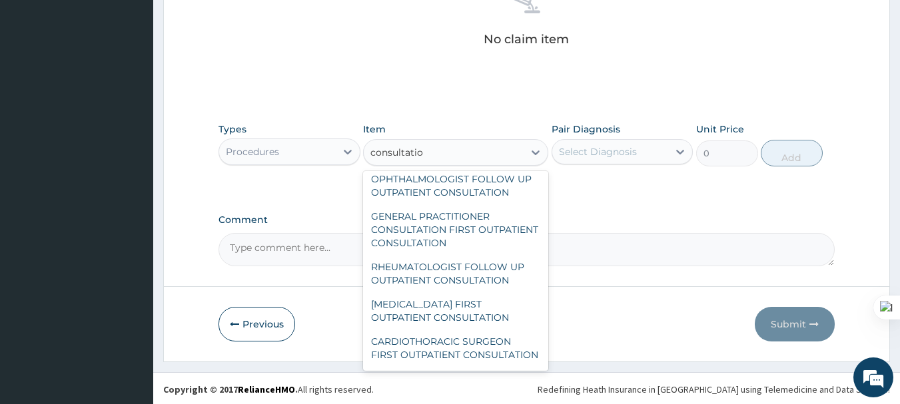
scroll to position [798, 0]
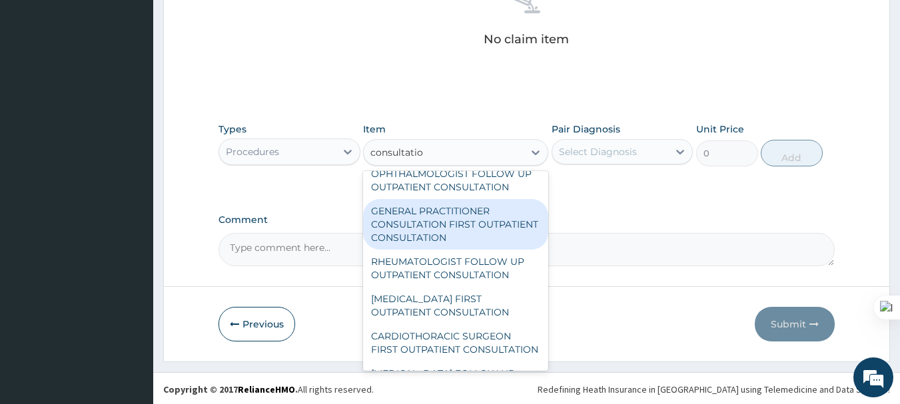
click at [438, 250] on div "GENERAL PRACTITIONER CONSULTATION FIRST OUTPATIENT CONSULTATION" at bounding box center [455, 224] width 185 height 51
type input "3600"
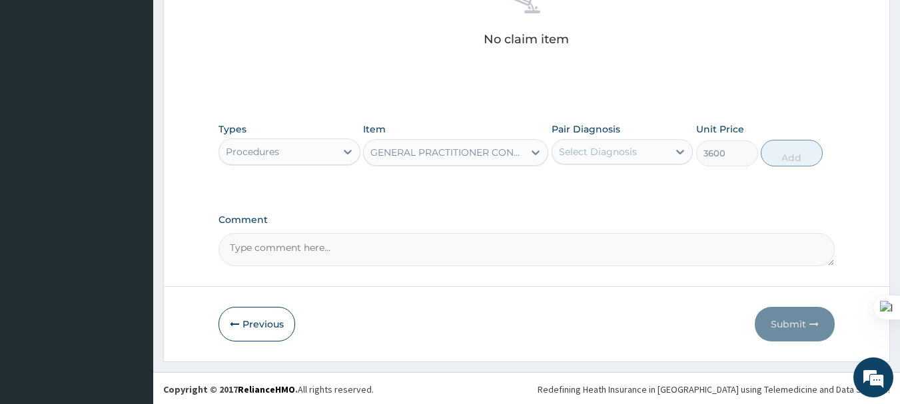
click at [636, 147] on div "Select Diagnosis" at bounding box center [610, 151] width 117 height 21
click at [608, 182] on div "[MEDICAL_DATA]" at bounding box center [622, 185] width 142 height 27
checkbox input "true"
click at [796, 160] on button "Add" at bounding box center [791, 153] width 62 height 27
type input "0"
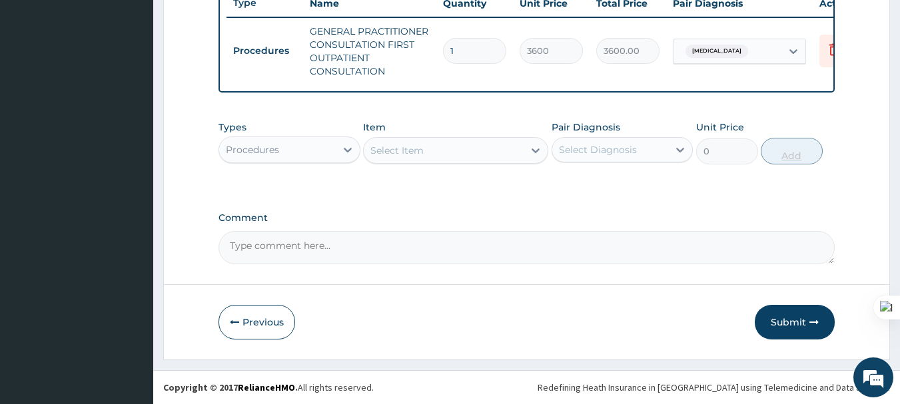
scroll to position [523, 0]
click at [323, 156] on div "Procedures" at bounding box center [277, 149] width 117 height 21
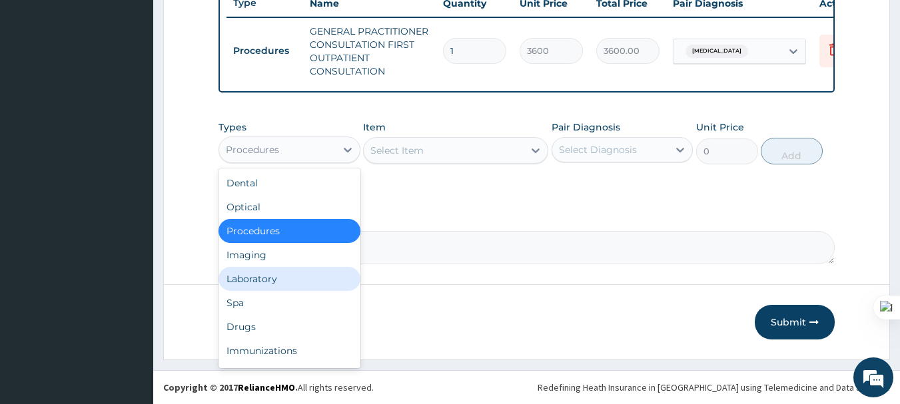
click at [275, 279] on div "Laboratory" at bounding box center [289, 279] width 142 height 24
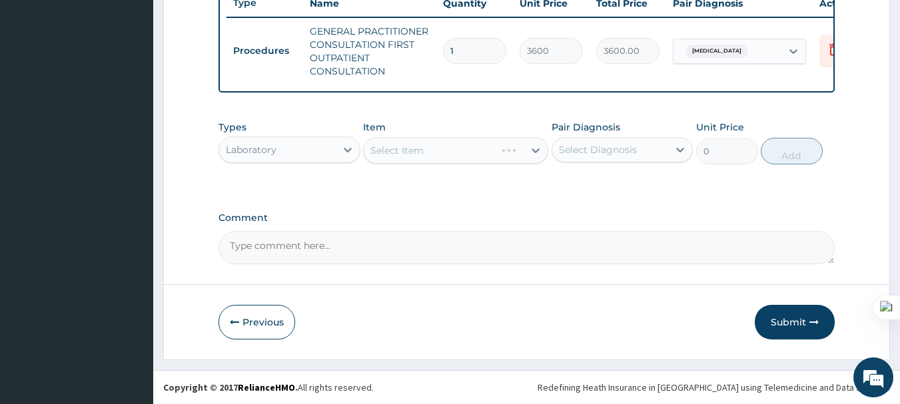
click at [410, 145] on div "Select Item" at bounding box center [455, 150] width 185 height 27
click at [410, 145] on div "Select Item" at bounding box center [396, 150] width 53 height 13
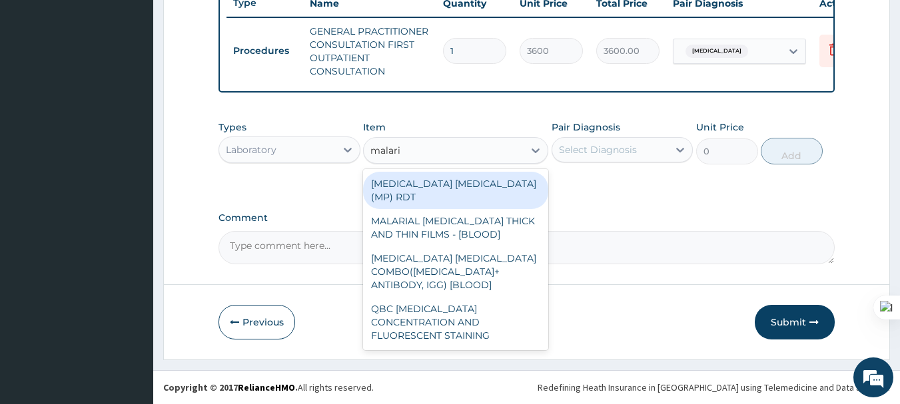
type input "[MEDICAL_DATA]"
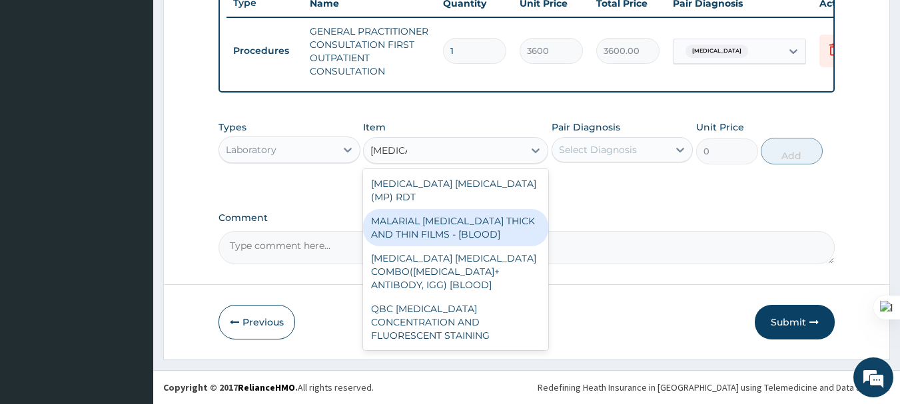
click at [451, 216] on div "MALARIAL [MEDICAL_DATA] THICK AND THIN FILMS - [BLOOD]" at bounding box center [455, 227] width 185 height 37
type input "2100"
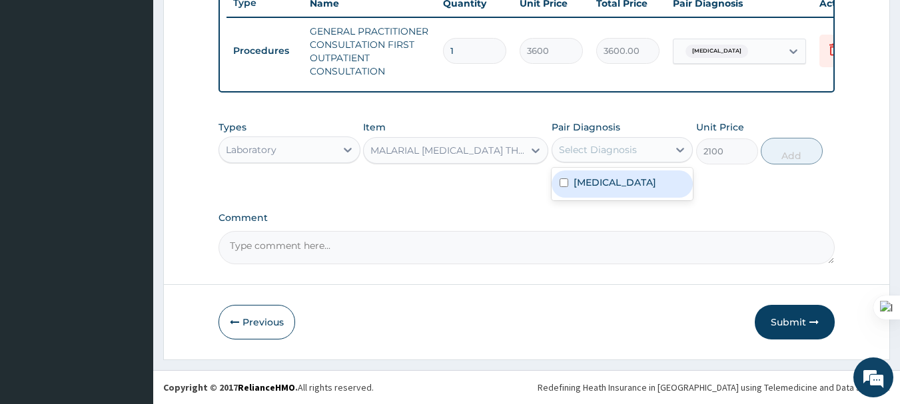
click at [605, 148] on div "Select Diagnosis" at bounding box center [598, 149] width 78 height 13
click at [591, 193] on div "[MEDICAL_DATA]" at bounding box center [622, 183] width 142 height 27
checkbox input "true"
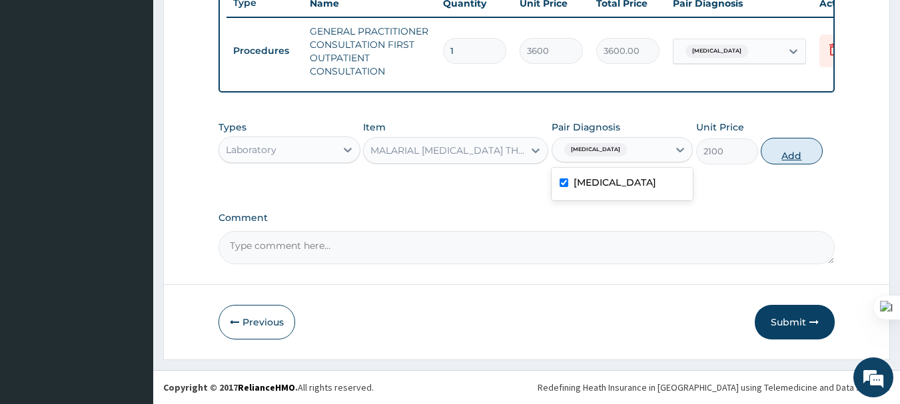
click at [789, 145] on button "Add" at bounding box center [791, 151] width 62 height 27
type input "0"
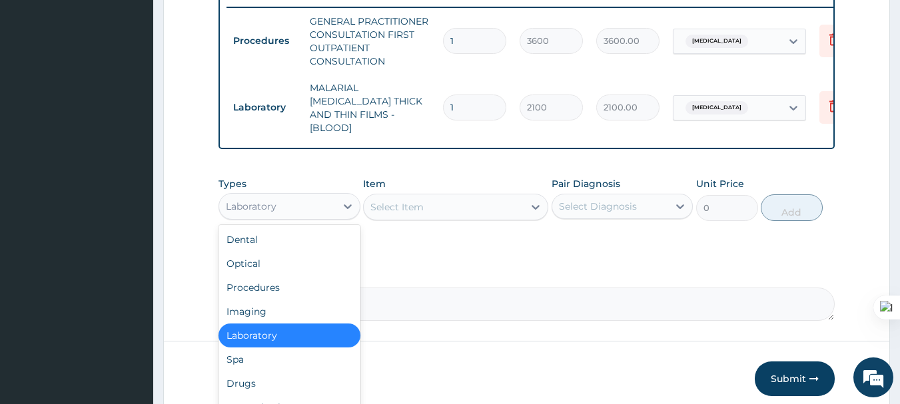
click at [269, 201] on div "Laboratory" at bounding box center [251, 206] width 51 height 13
click at [260, 384] on div "Drugs" at bounding box center [289, 384] width 142 height 24
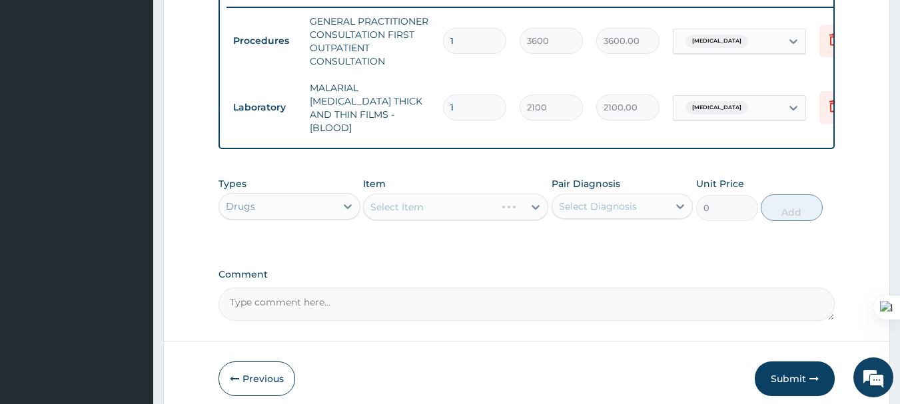
click at [418, 208] on div "Select Item" at bounding box center [455, 207] width 185 height 27
click at [418, 208] on div "Select Item" at bounding box center [396, 206] width 53 height 13
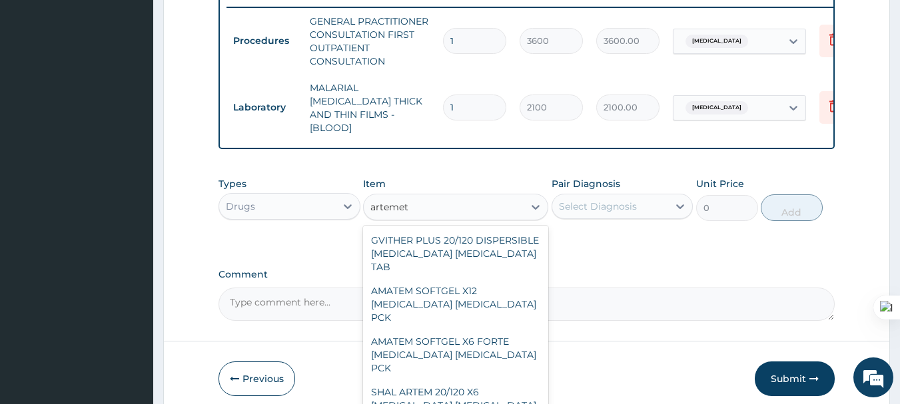
type input "arteme"
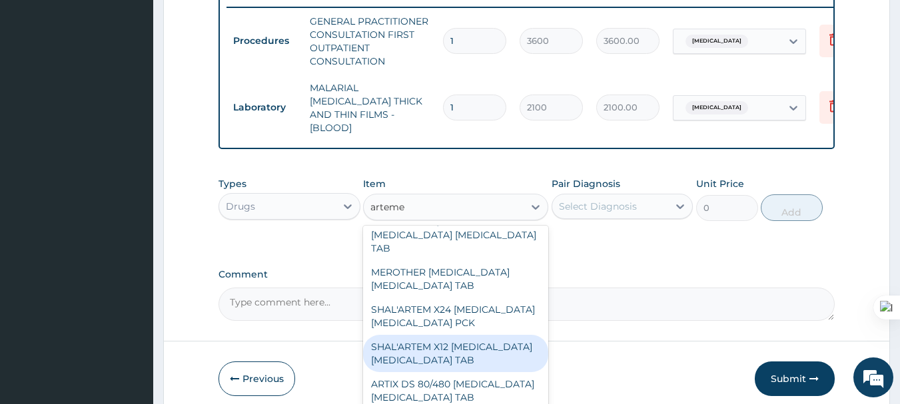
scroll to position [615, 0]
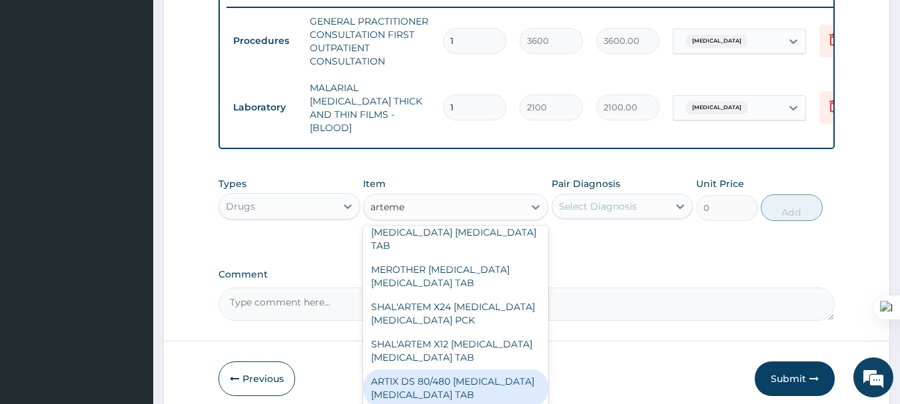
click at [435, 370] on div "ARTIX DS 80/480 [MEDICAL_DATA] [MEDICAL_DATA] TAB" at bounding box center [455, 388] width 185 height 37
type input "402.5"
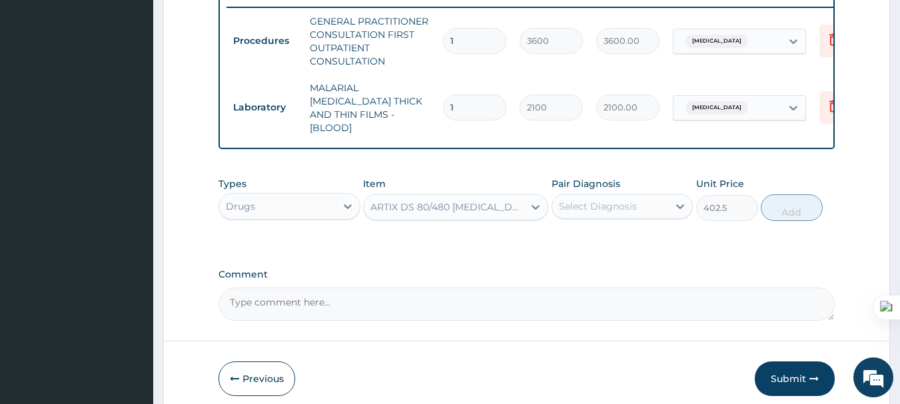
click at [601, 200] on div "Select Diagnosis" at bounding box center [598, 206] width 78 height 13
click at [593, 239] on label "[MEDICAL_DATA]" at bounding box center [614, 238] width 83 height 13
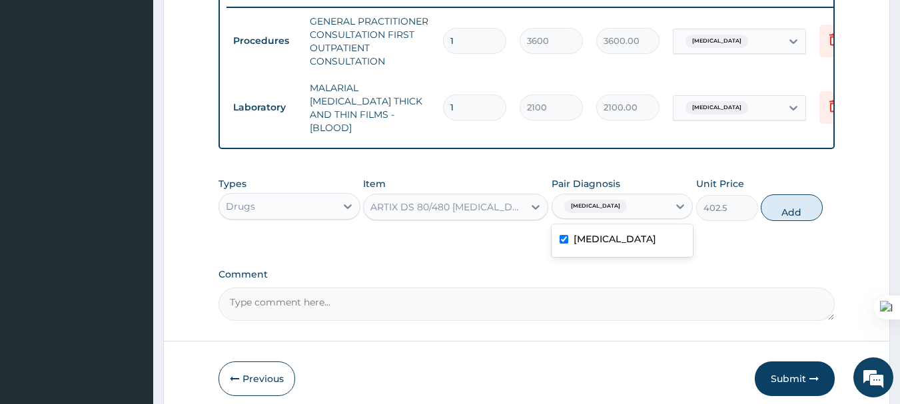
checkbox input "true"
click at [790, 207] on button "Add" at bounding box center [791, 207] width 62 height 27
type input "0"
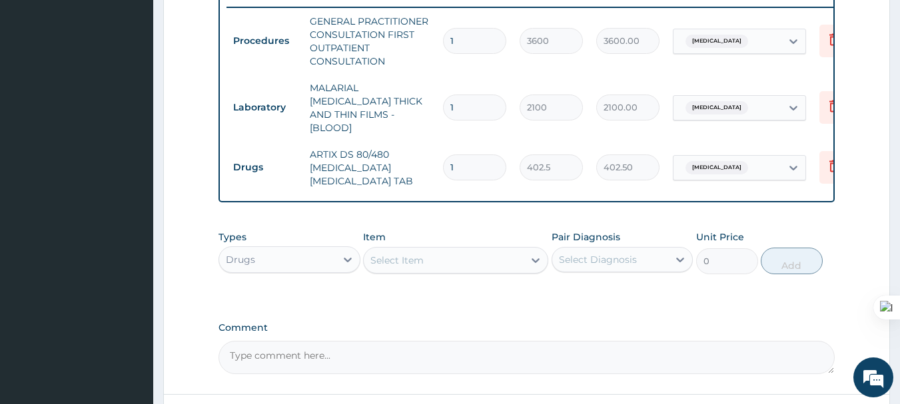
click at [447, 254] on div "Select Item" at bounding box center [444, 260] width 160 height 21
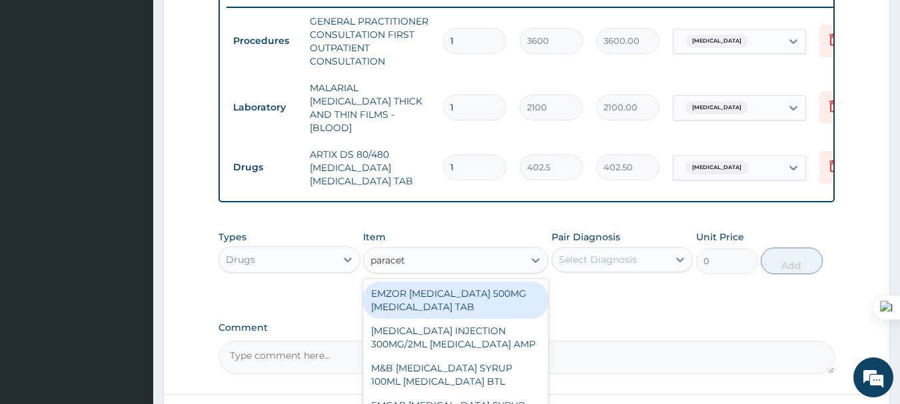
type input "paraceta"
click at [432, 302] on div "EMZOR [MEDICAL_DATA] 500MG [MEDICAL_DATA] TAB" at bounding box center [455, 300] width 185 height 37
type input "11.5"
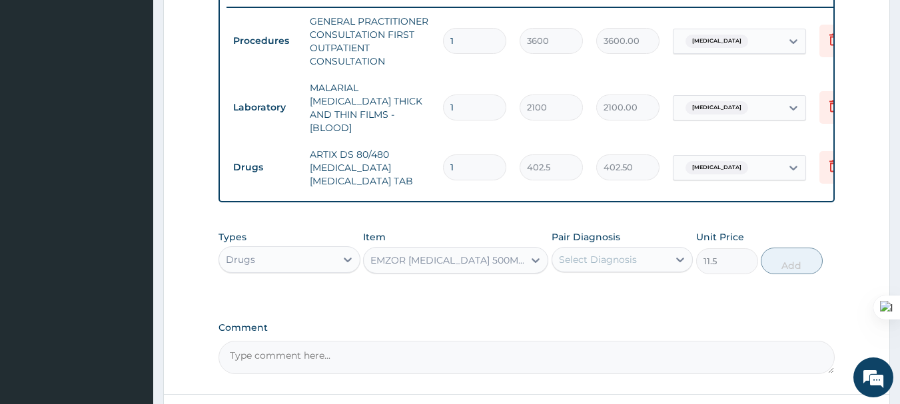
click at [597, 257] on div "Select Diagnosis" at bounding box center [598, 259] width 78 height 13
type input "30"
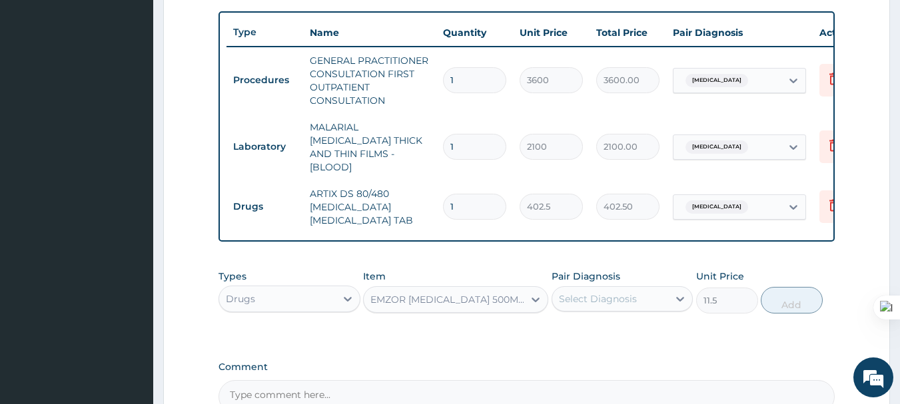
scroll to position [485, 0]
click at [467, 196] on input "1" at bounding box center [474, 206] width 63 height 26
type input "0.00"
type input "6"
type input "2415.00"
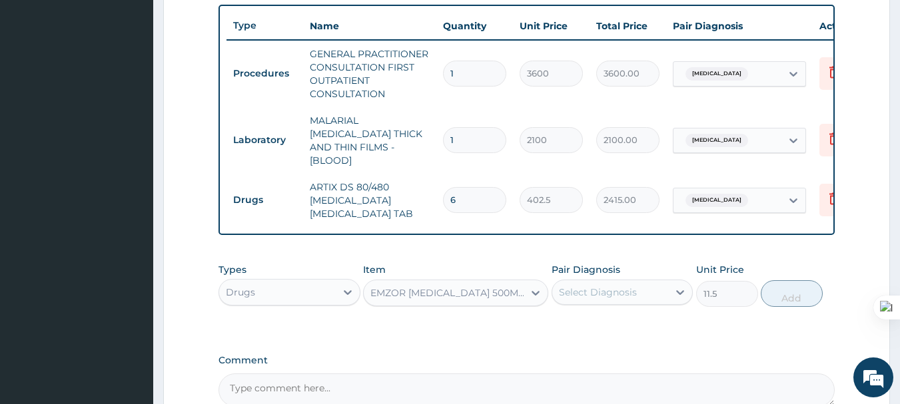
scroll to position [516, 0]
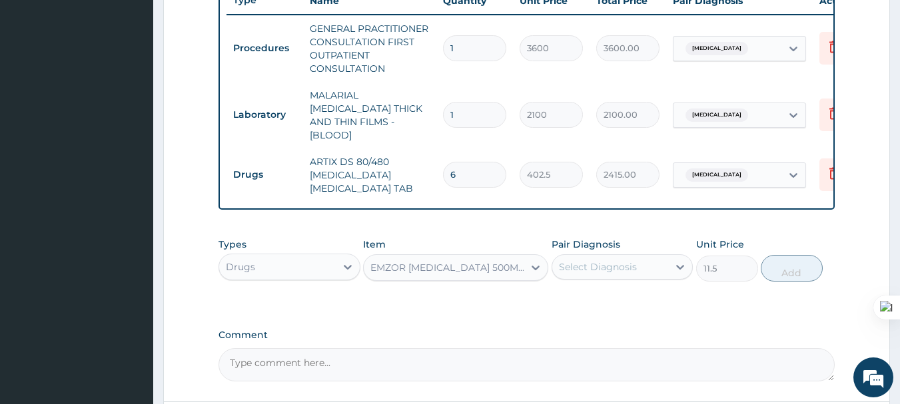
type input "6"
click at [606, 264] on div "Select Diagnosis" at bounding box center [598, 266] width 78 height 13
click at [601, 304] on div "[MEDICAL_DATA]" at bounding box center [622, 301] width 142 height 27
checkbox input "true"
click at [794, 269] on button "Add" at bounding box center [791, 268] width 62 height 27
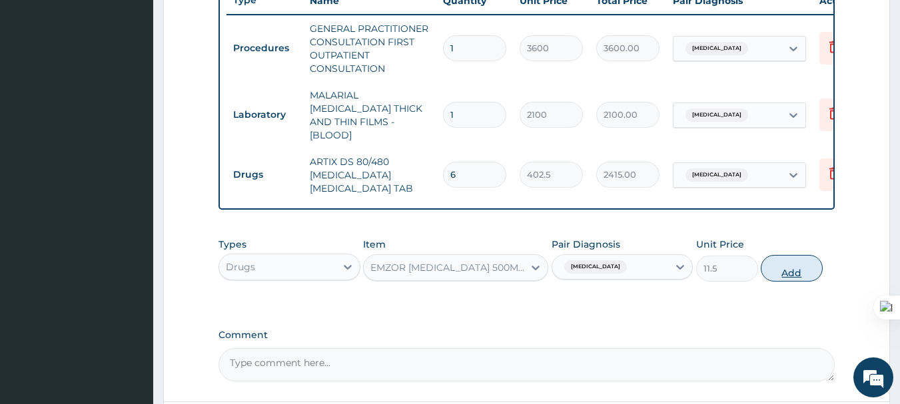
type input "0"
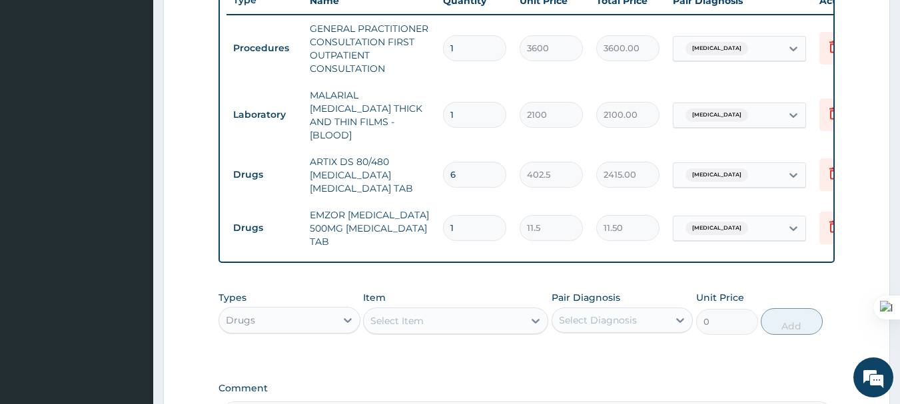
type input "0.00"
type input "3"
type input "34.50"
type input "30"
type input "345.00"
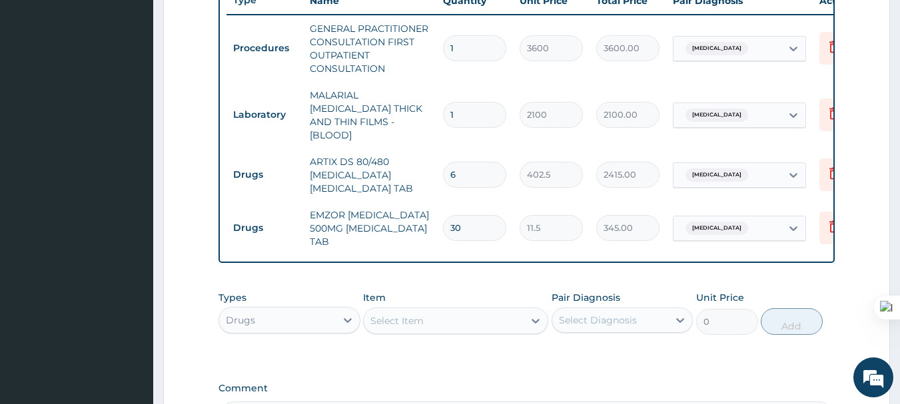
type input "30"
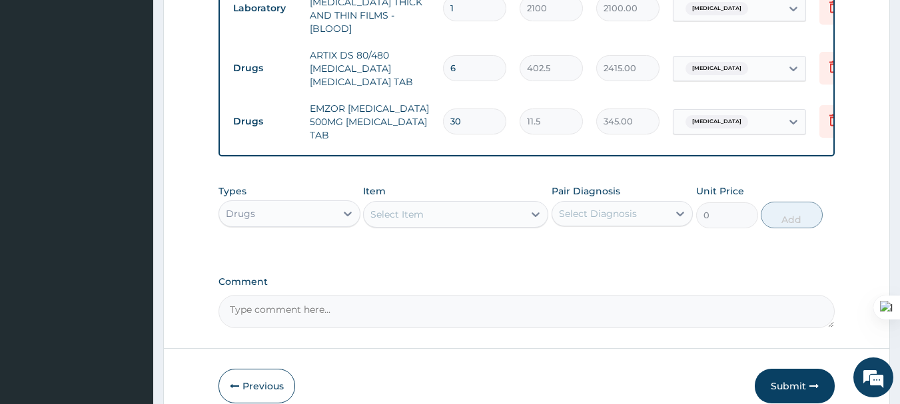
scroll to position [683, 0]
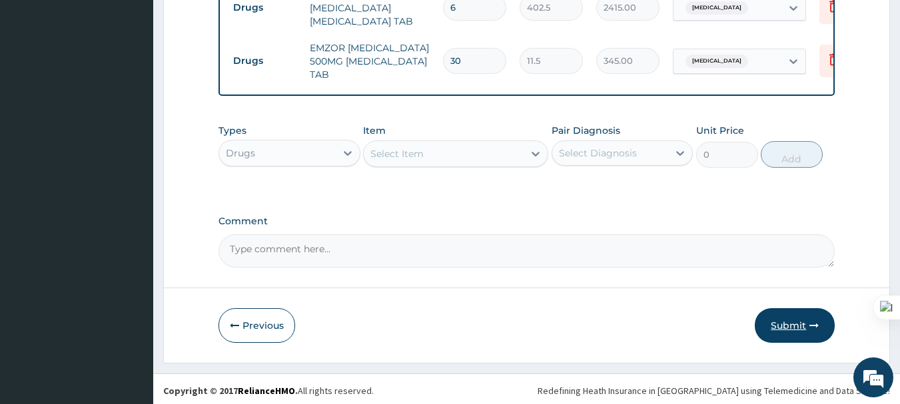
click at [782, 325] on button "Submit" at bounding box center [794, 325] width 80 height 35
